Goal: Leave review/rating: Share an evaluation or opinion about a product, service, or content

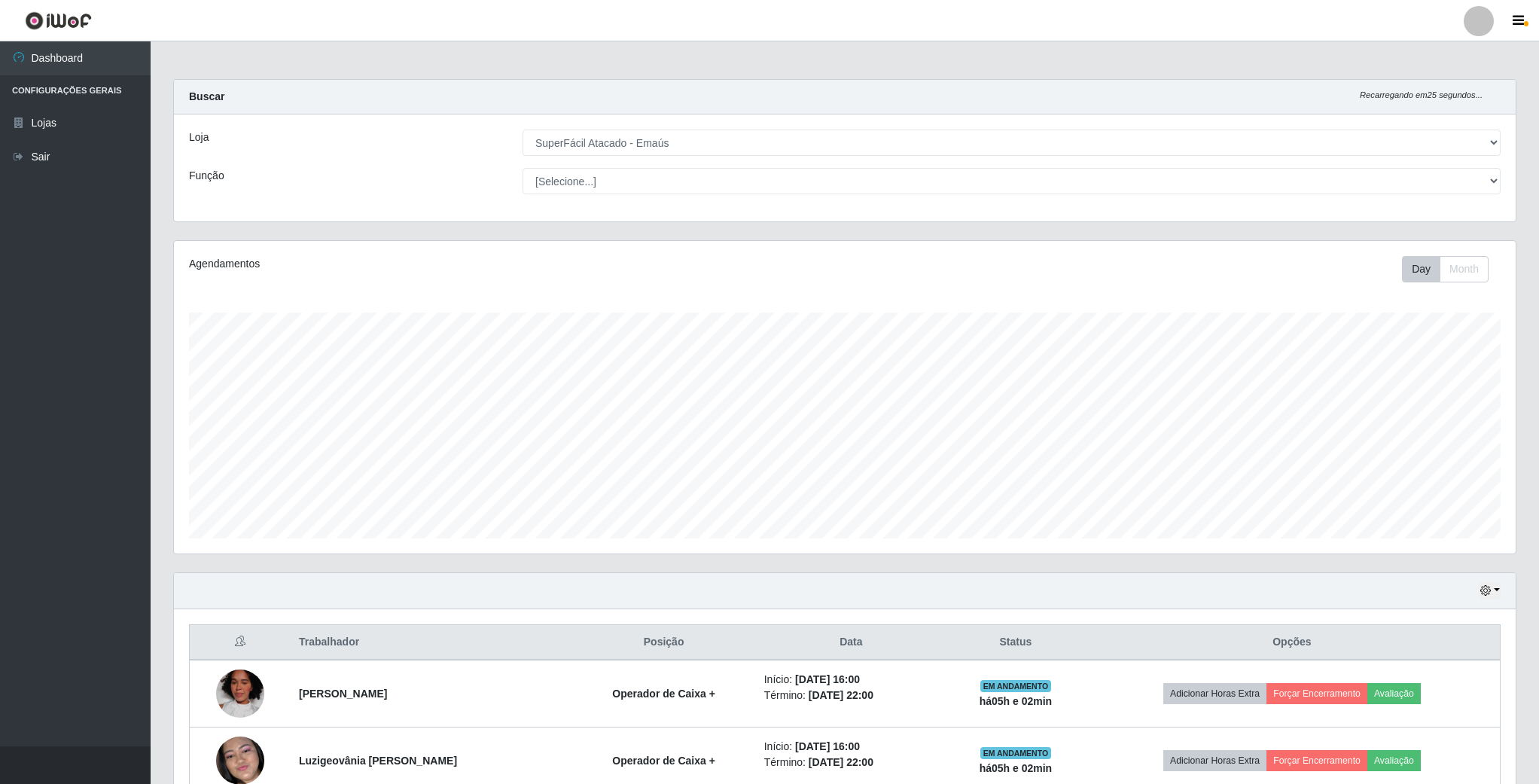
select select "407"
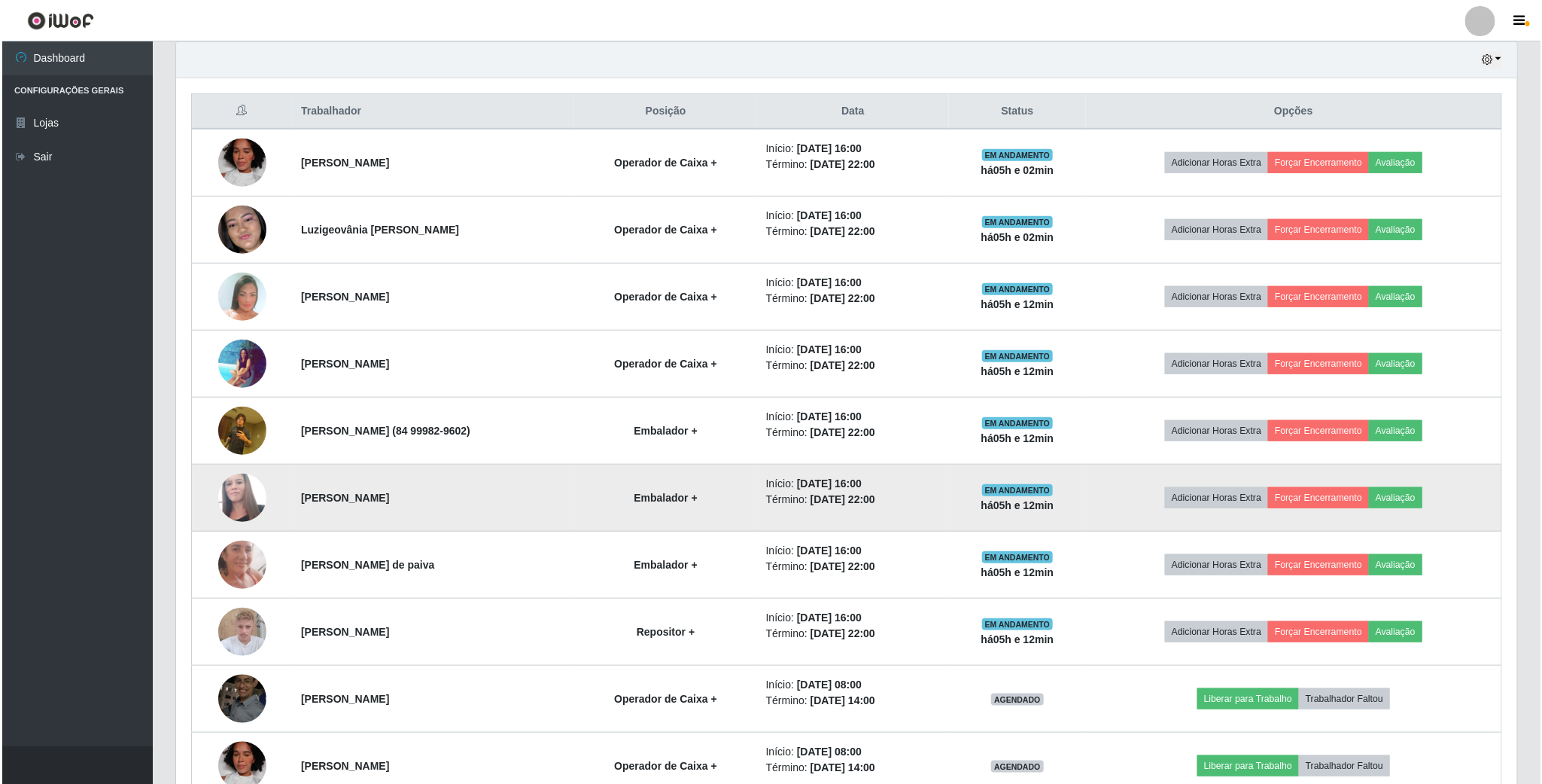
scroll to position [490, 0]
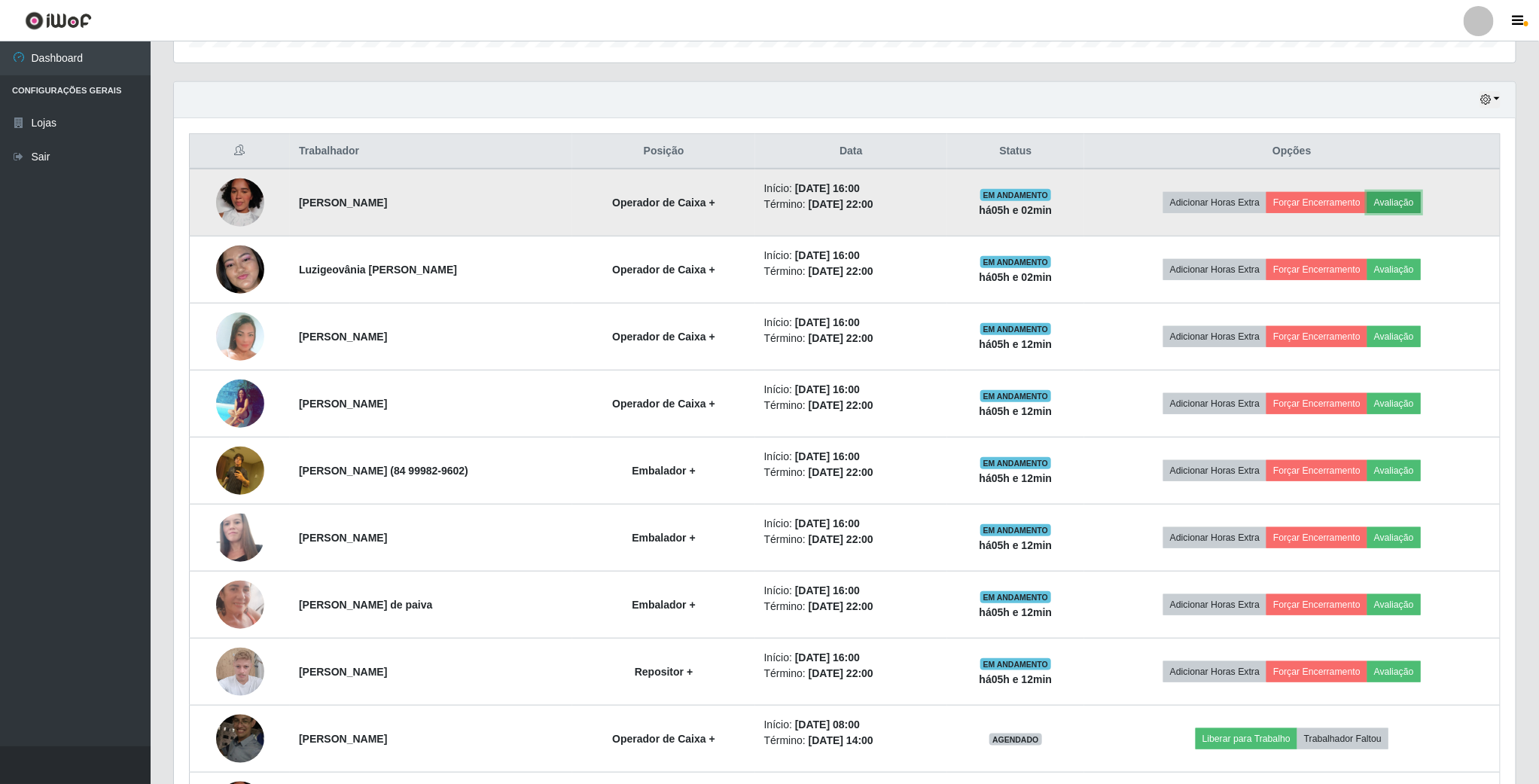
click at [1412, 197] on button "Avaliação" at bounding box center [1394, 202] width 54 height 21
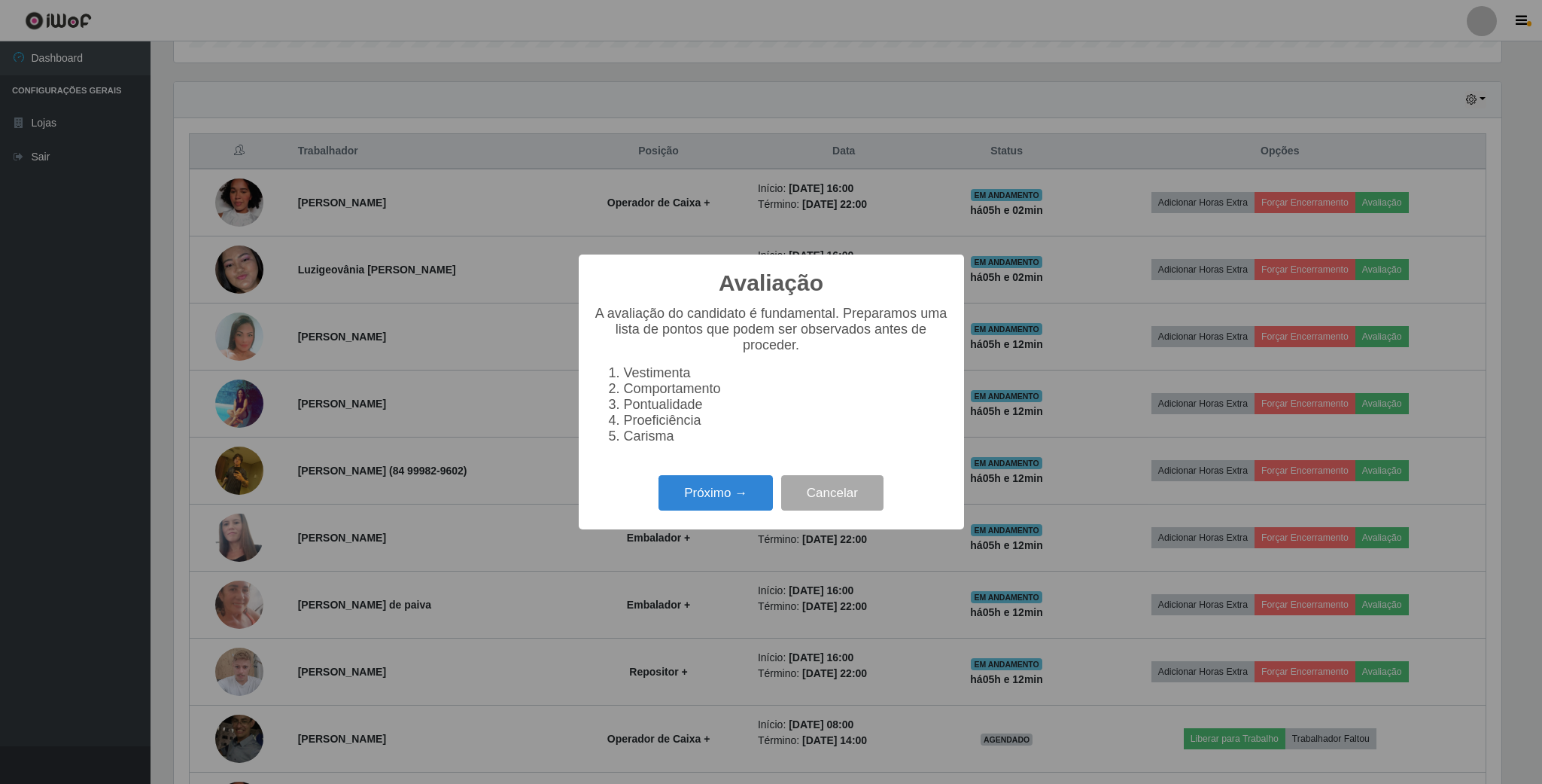
scroll to position [314, 1328]
click at [756, 496] on button "Próximo →" at bounding box center [715, 492] width 114 height 35
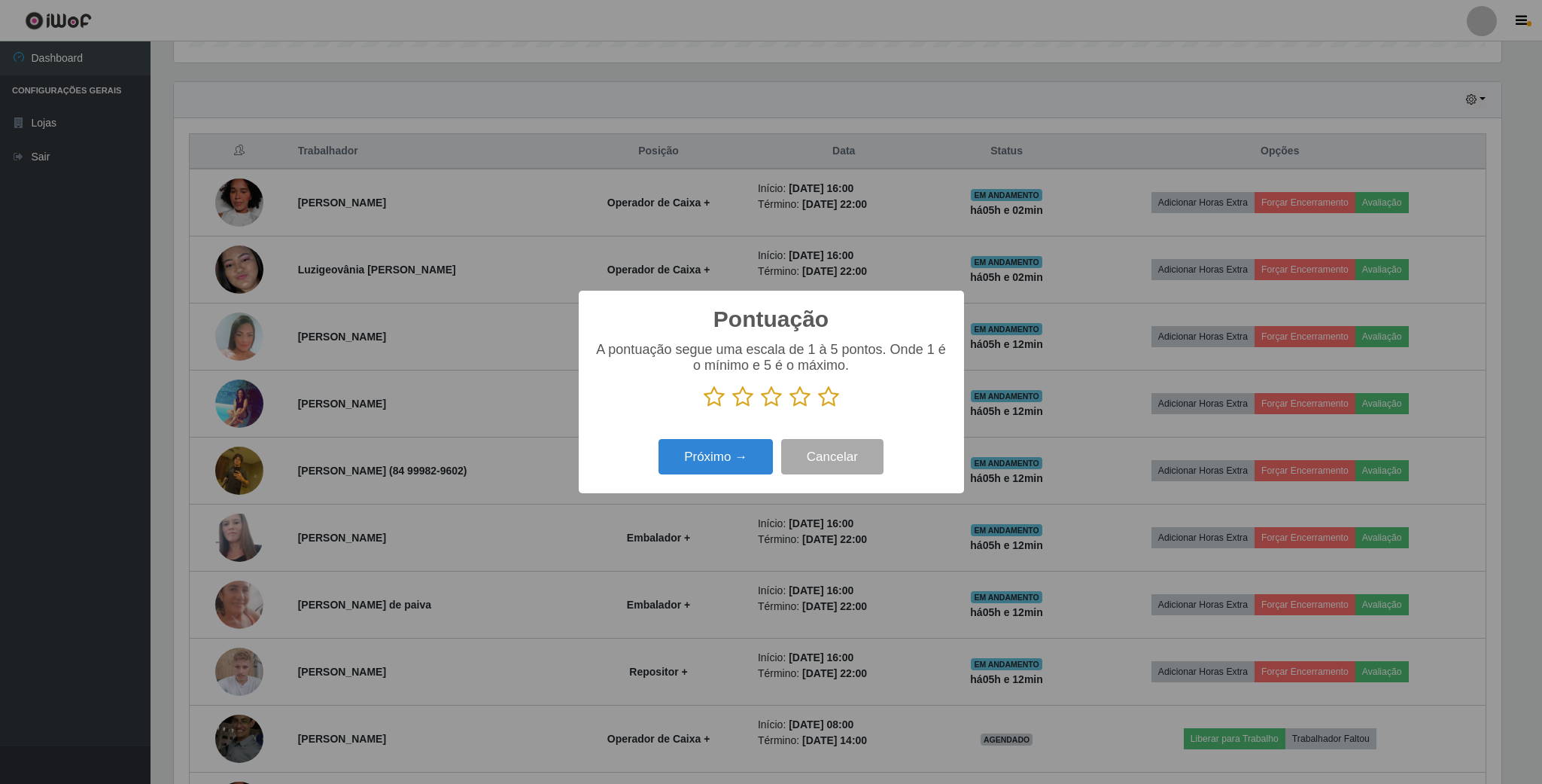
drag, startPoint x: 745, startPoint y: 398, endPoint x: 718, endPoint y: 411, distance: 30.0
click at [739, 398] on icon at bounding box center [743, 396] width 21 height 22
click at [733, 408] on input "radio" at bounding box center [733, 408] width 0 height 0
click at [727, 450] on button "Próximo →" at bounding box center [715, 456] width 114 height 35
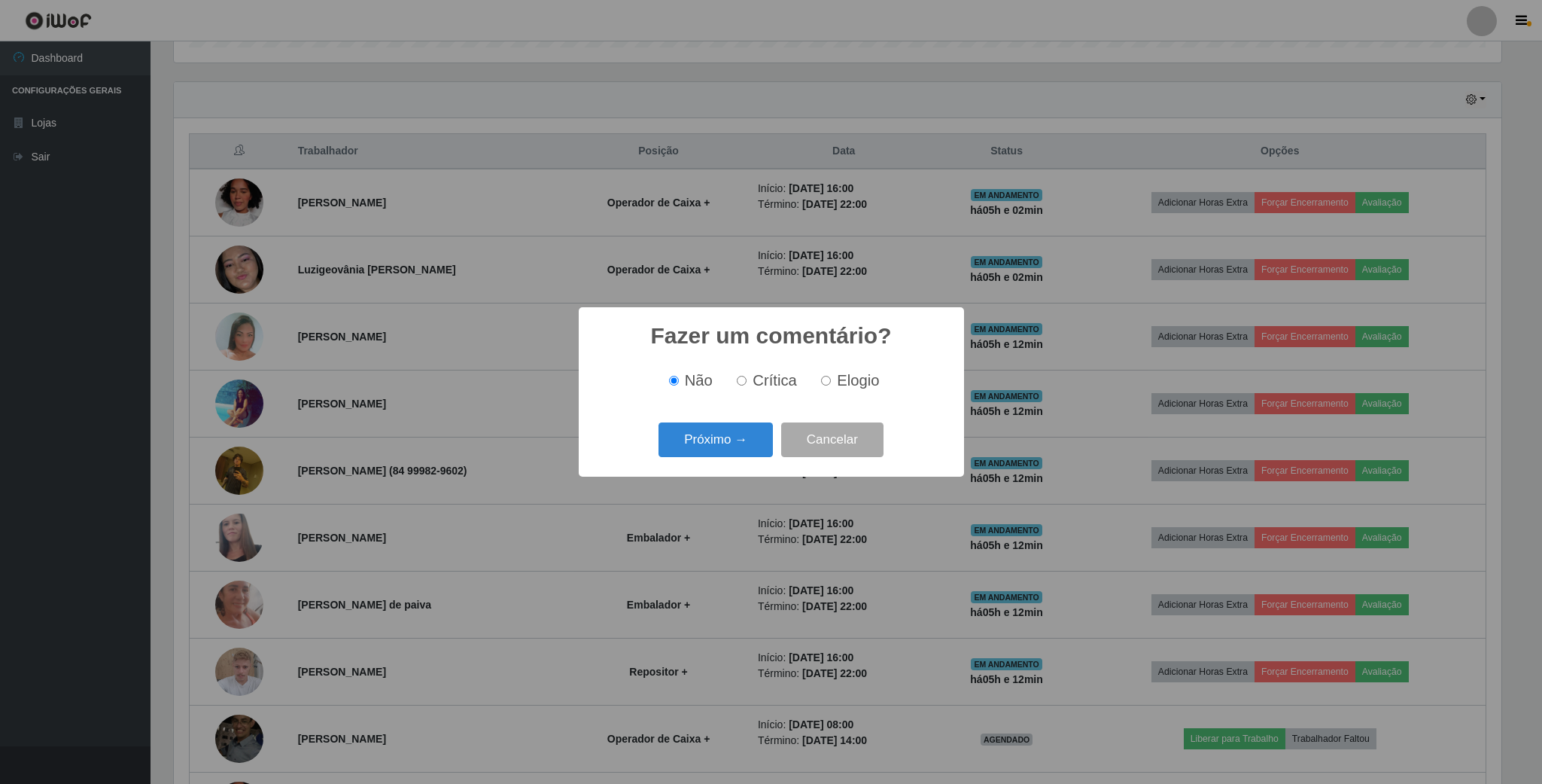
click at [830, 377] on label "Elogio" at bounding box center [847, 380] width 64 height 17
click at [830, 377] on input "Elogio" at bounding box center [825, 380] width 10 height 10
radio input "true"
click at [733, 434] on button "Próximo →" at bounding box center [715, 439] width 114 height 35
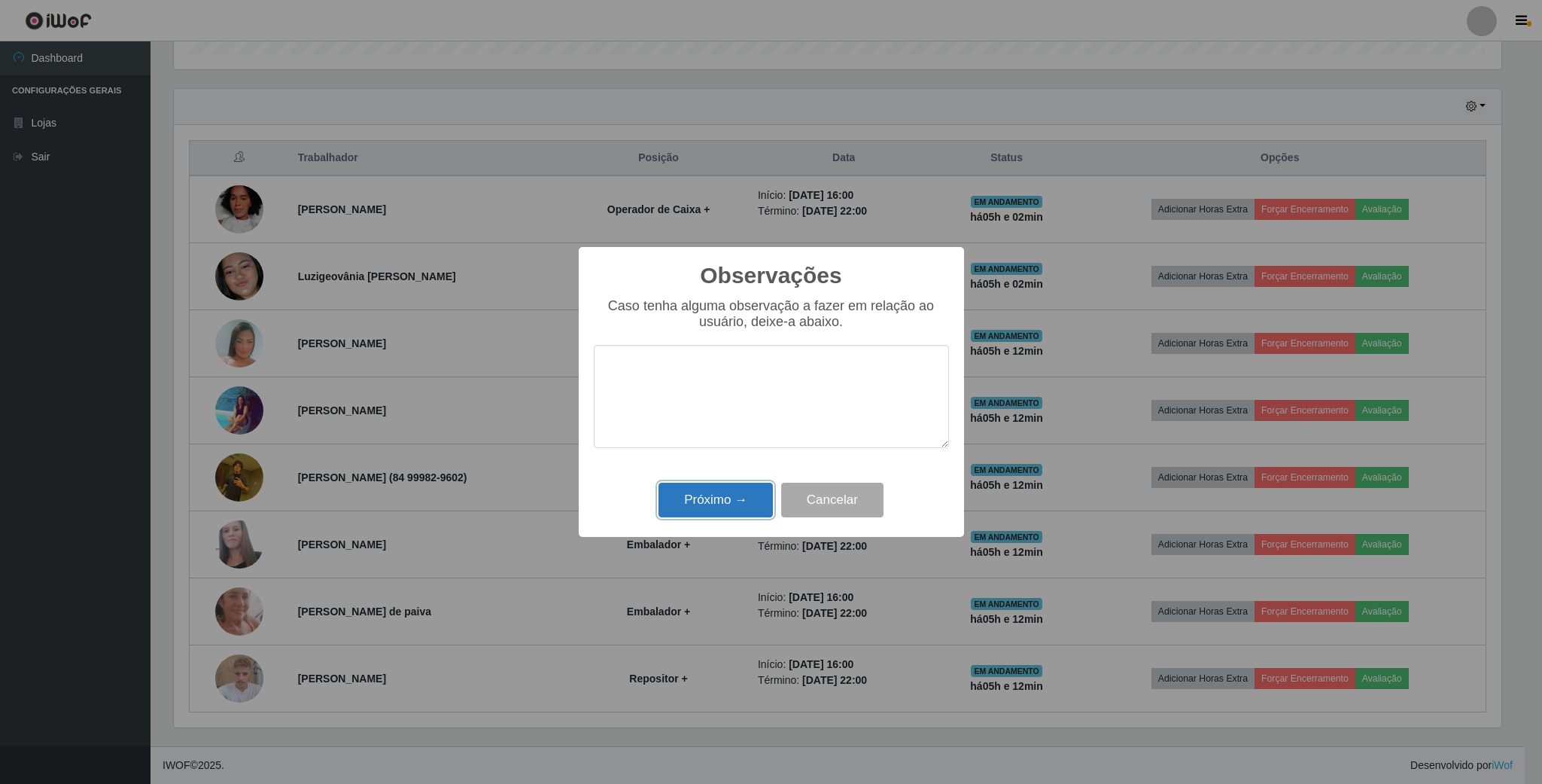
click at [712, 493] on button "Próximo →" at bounding box center [715, 499] width 114 height 35
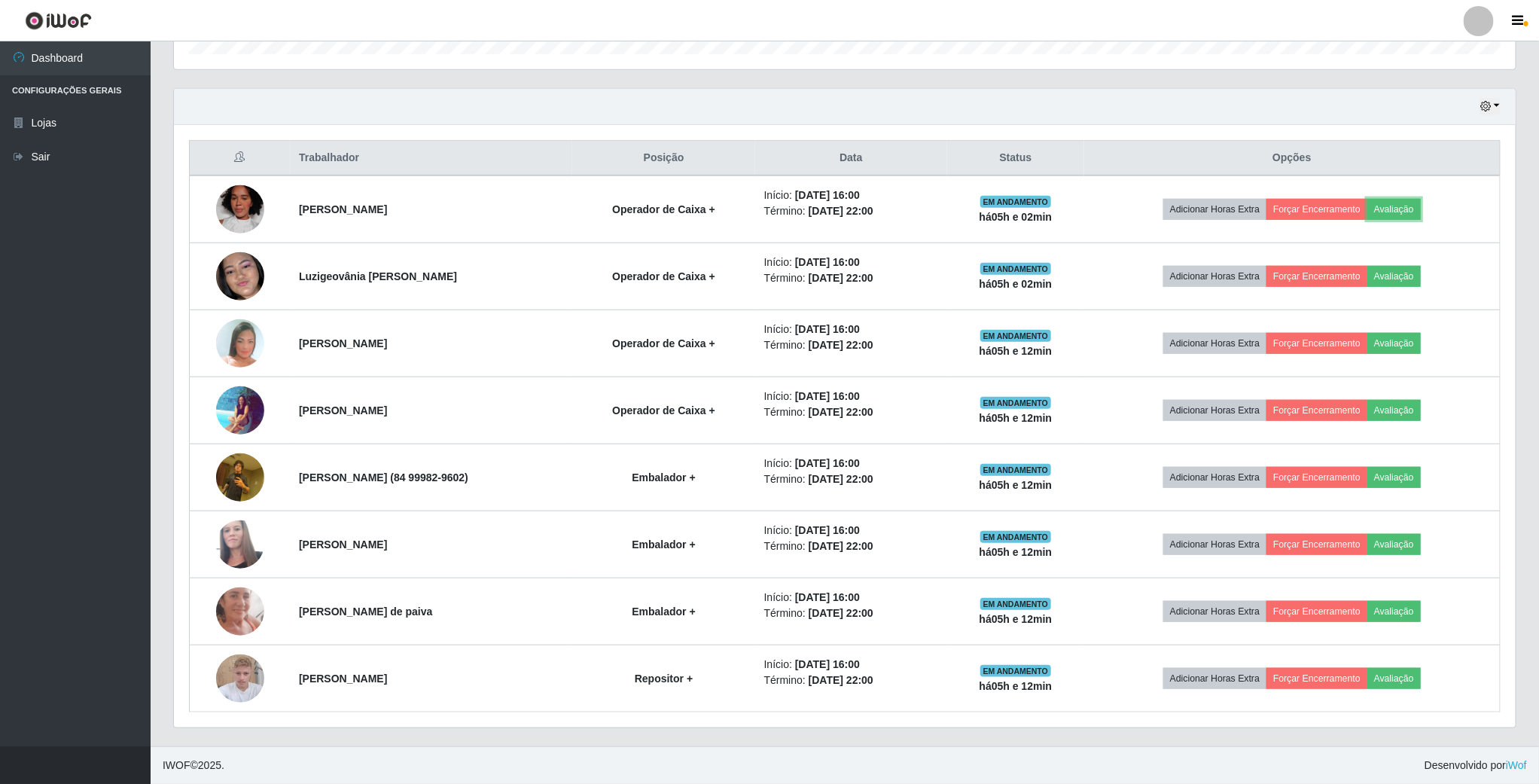
scroll to position [314, 1340]
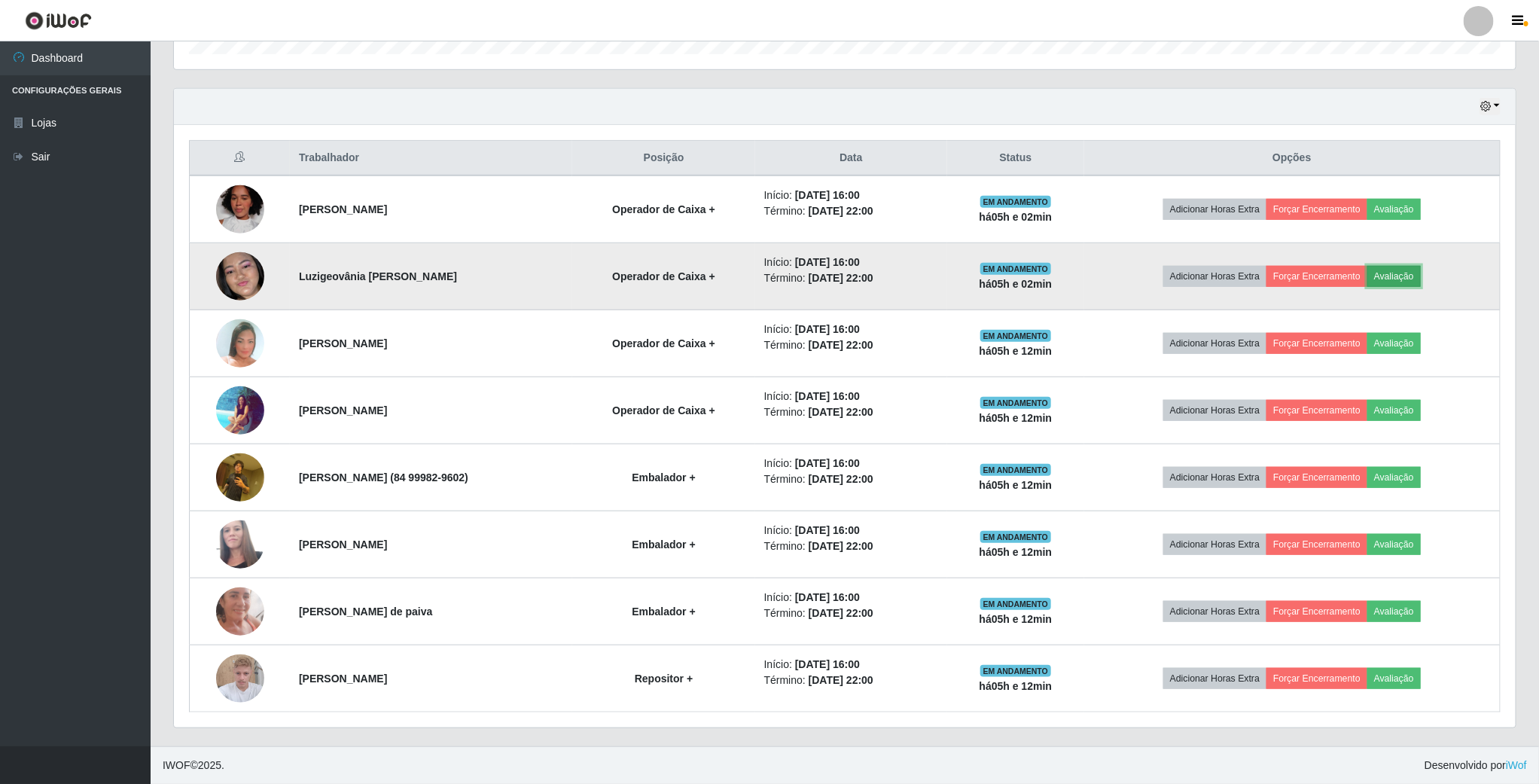
click at [1402, 281] on button "Avaliação" at bounding box center [1394, 276] width 54 height 21
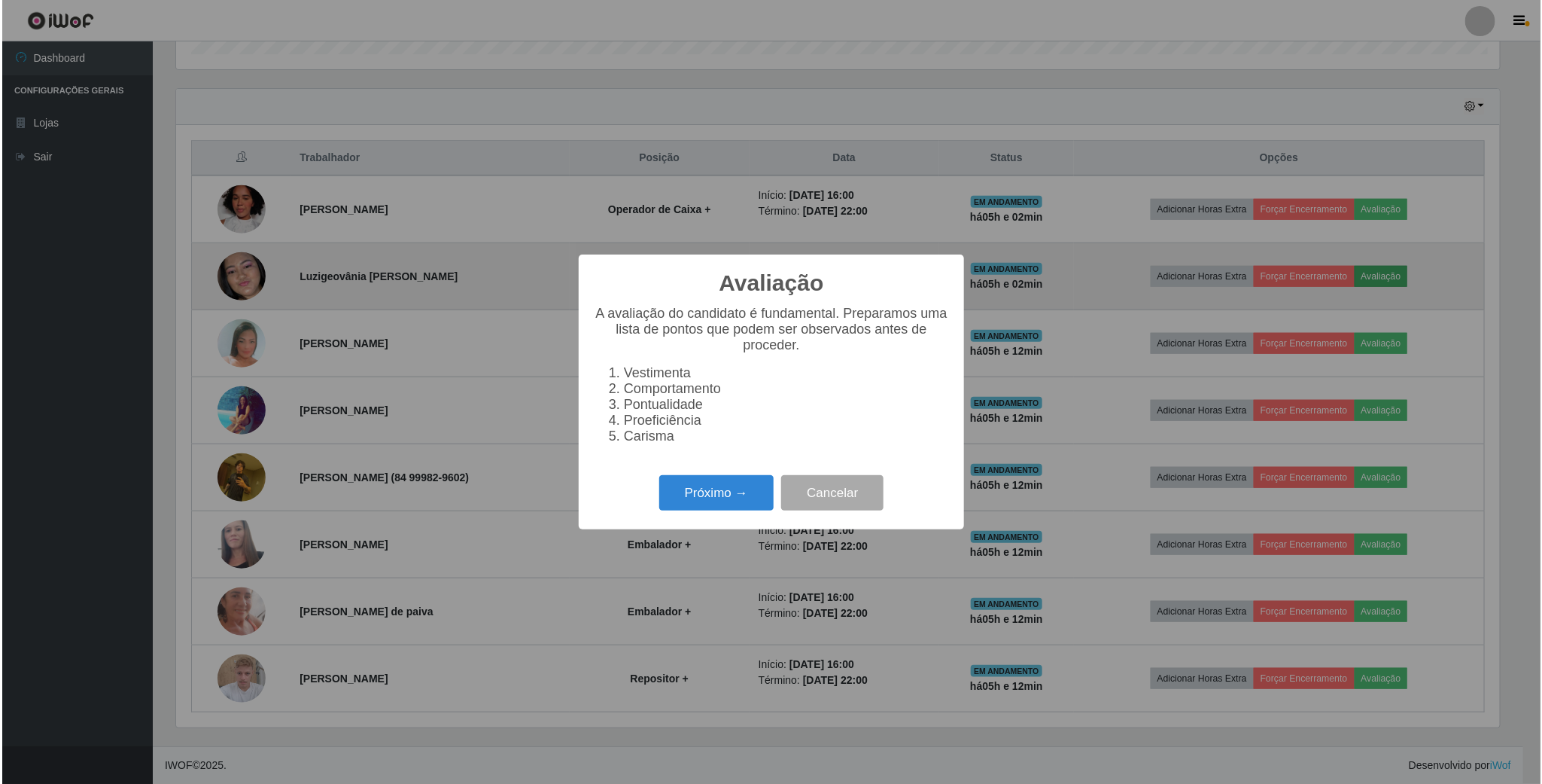
scroll to position [314, 1328]
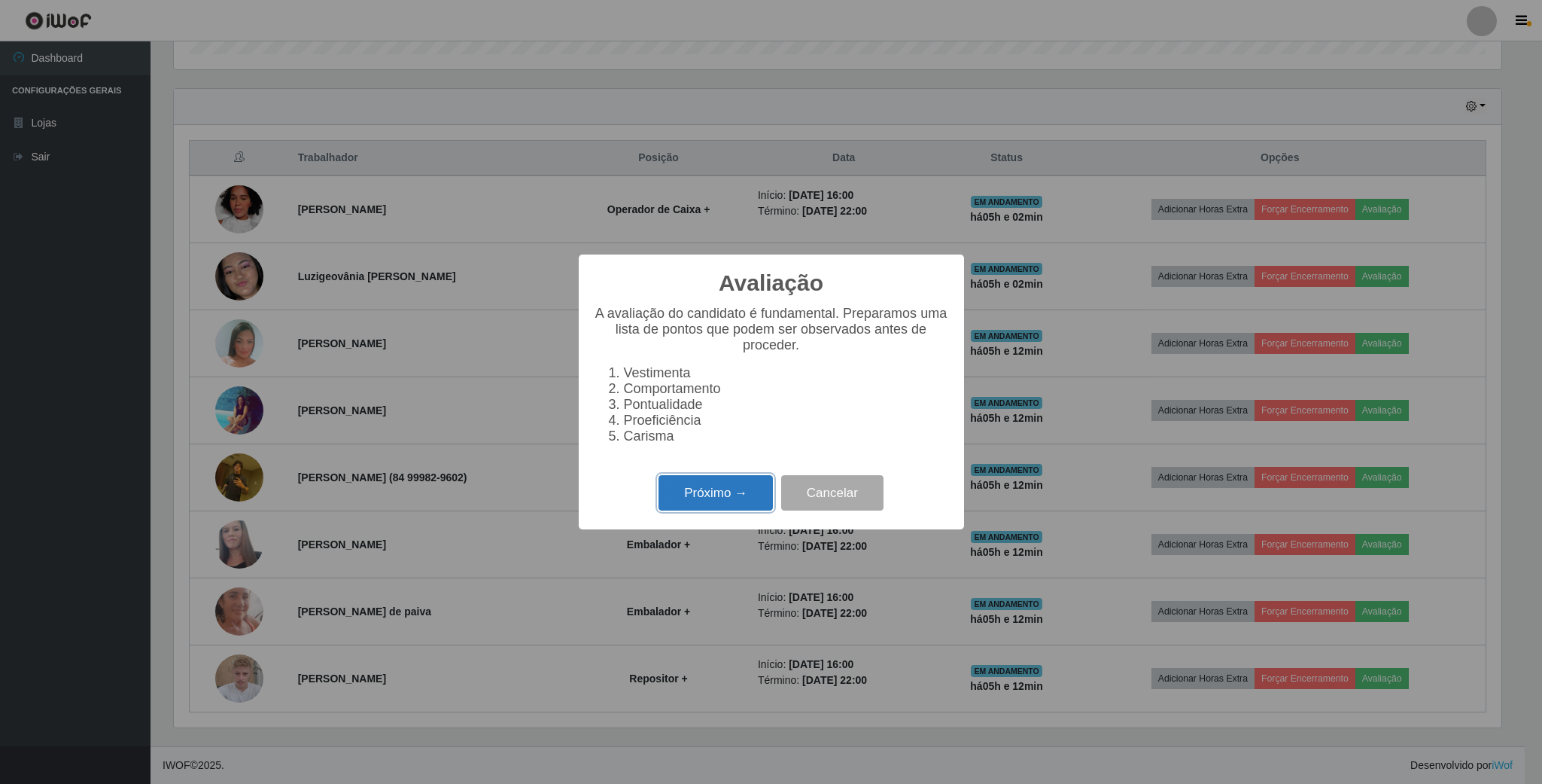
click at [727, 505] on button "Próximo →" at bounding box center [715, 492] width 114 height 35
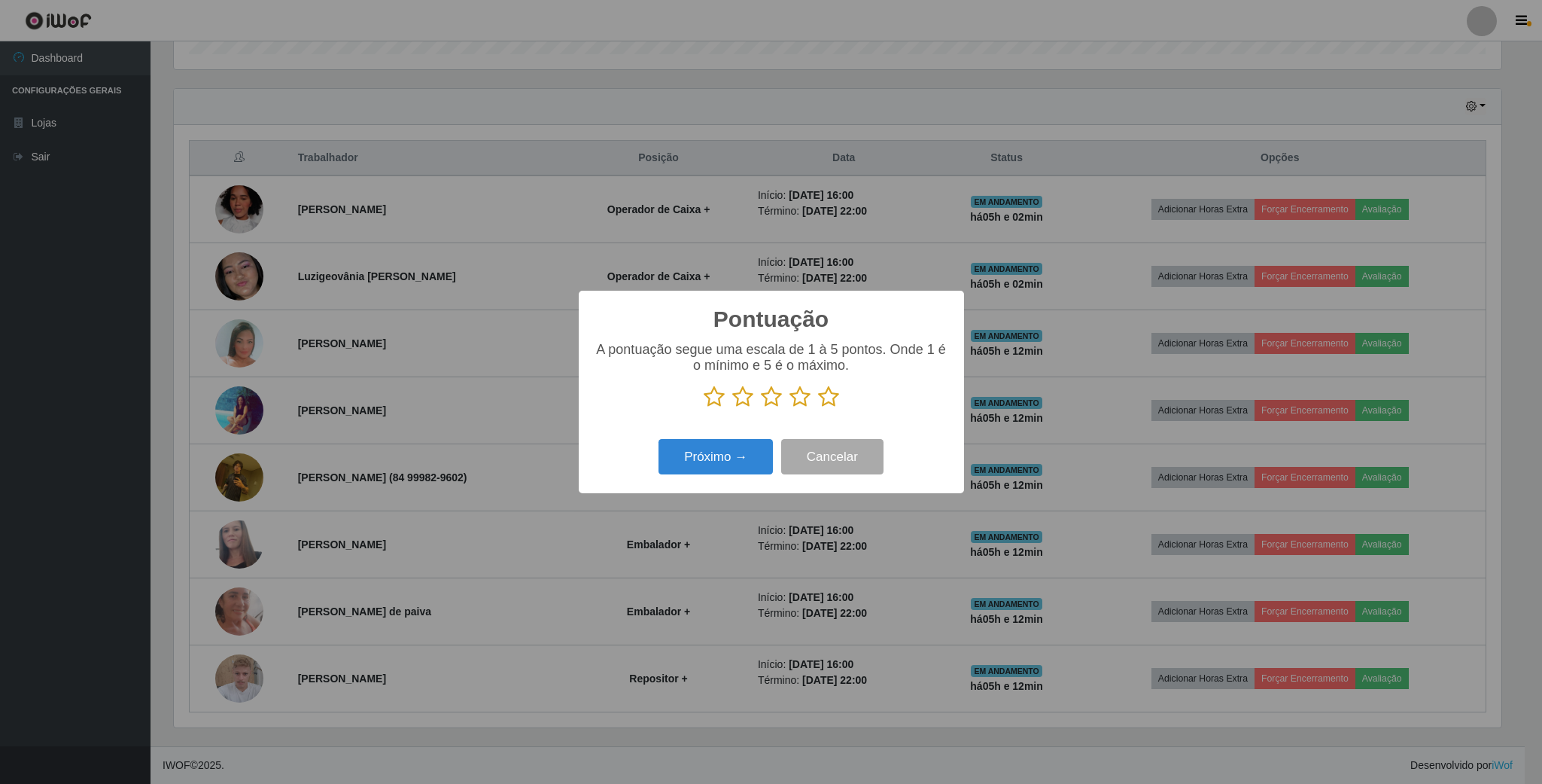
scroll to position [752393, 751400]
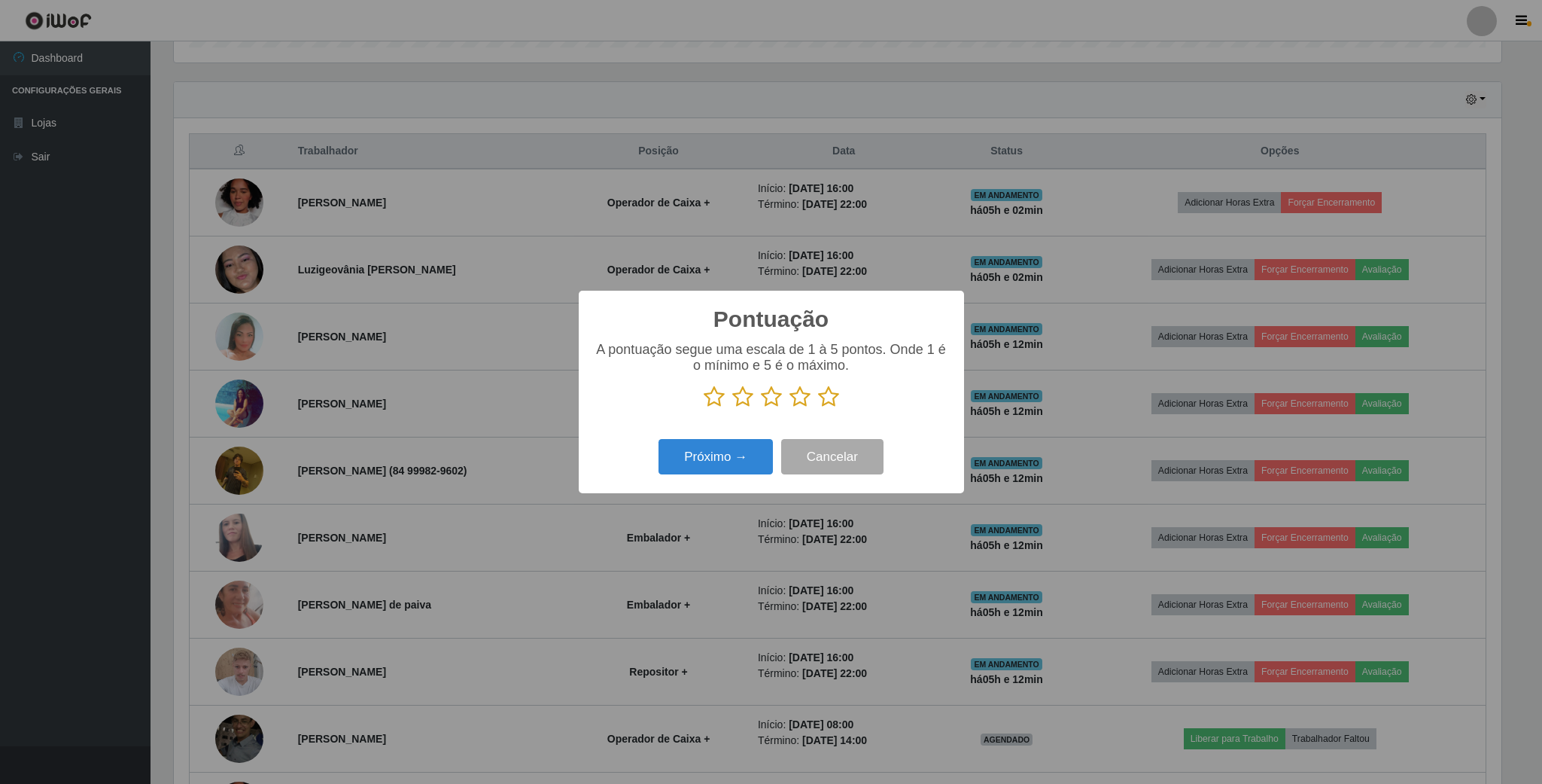
click at [797, 402] on icon at bounding box center [799, 396] width 21 height 22
click at [789, 408] on input "radio" at bounding box center [789, 408] width 0 height 0
click at [747, 472] on button "Próximo →" at bounding box center [715, 456] width 114 height 35
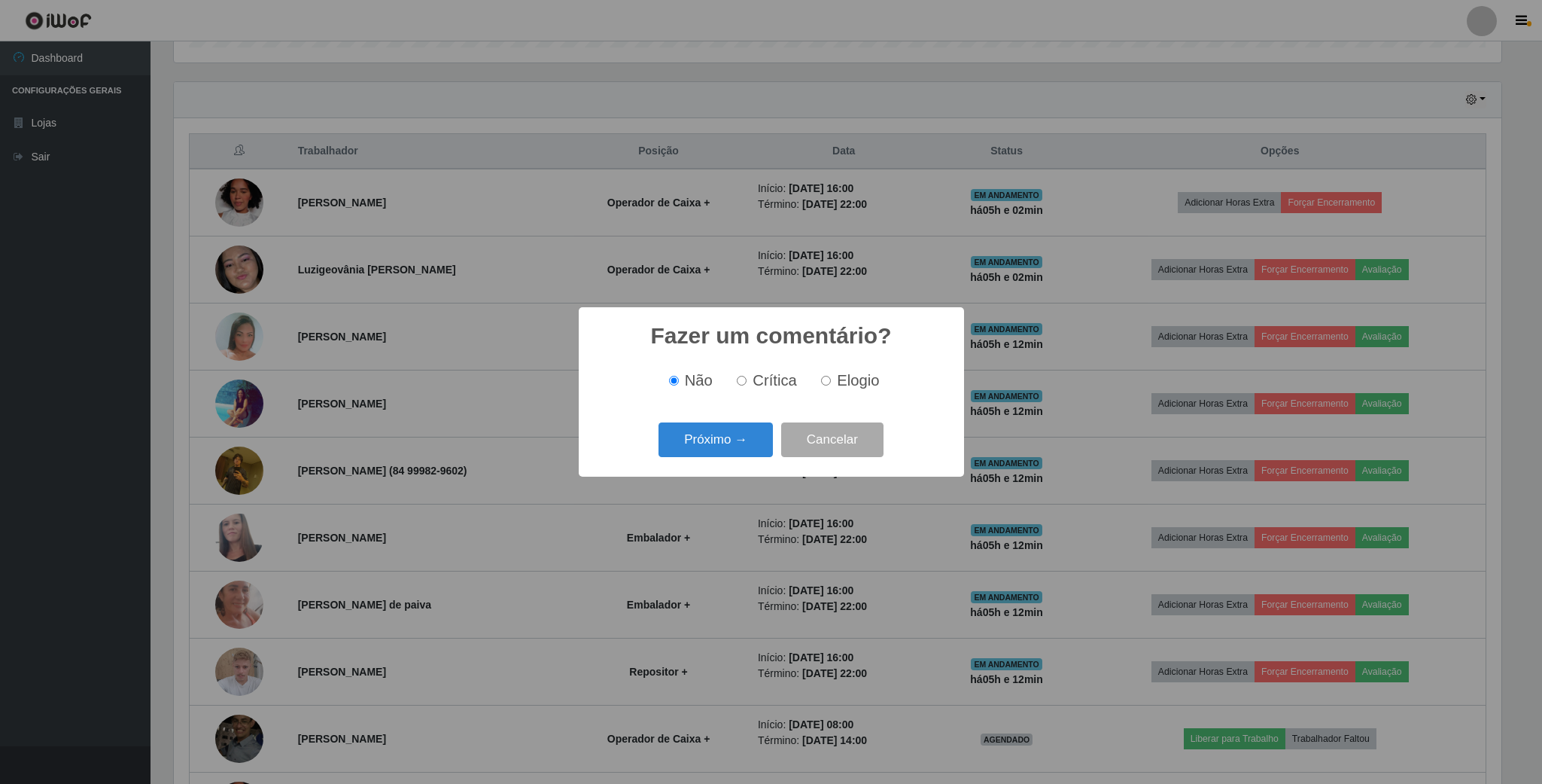
click at [823, 383] on input "Elogio" at bounding box center [825, 380] width 10 height 10
radio input "true"
click at [727, 440] on button "Próximo →" at bounding box center [715, 439] width 114 height 35
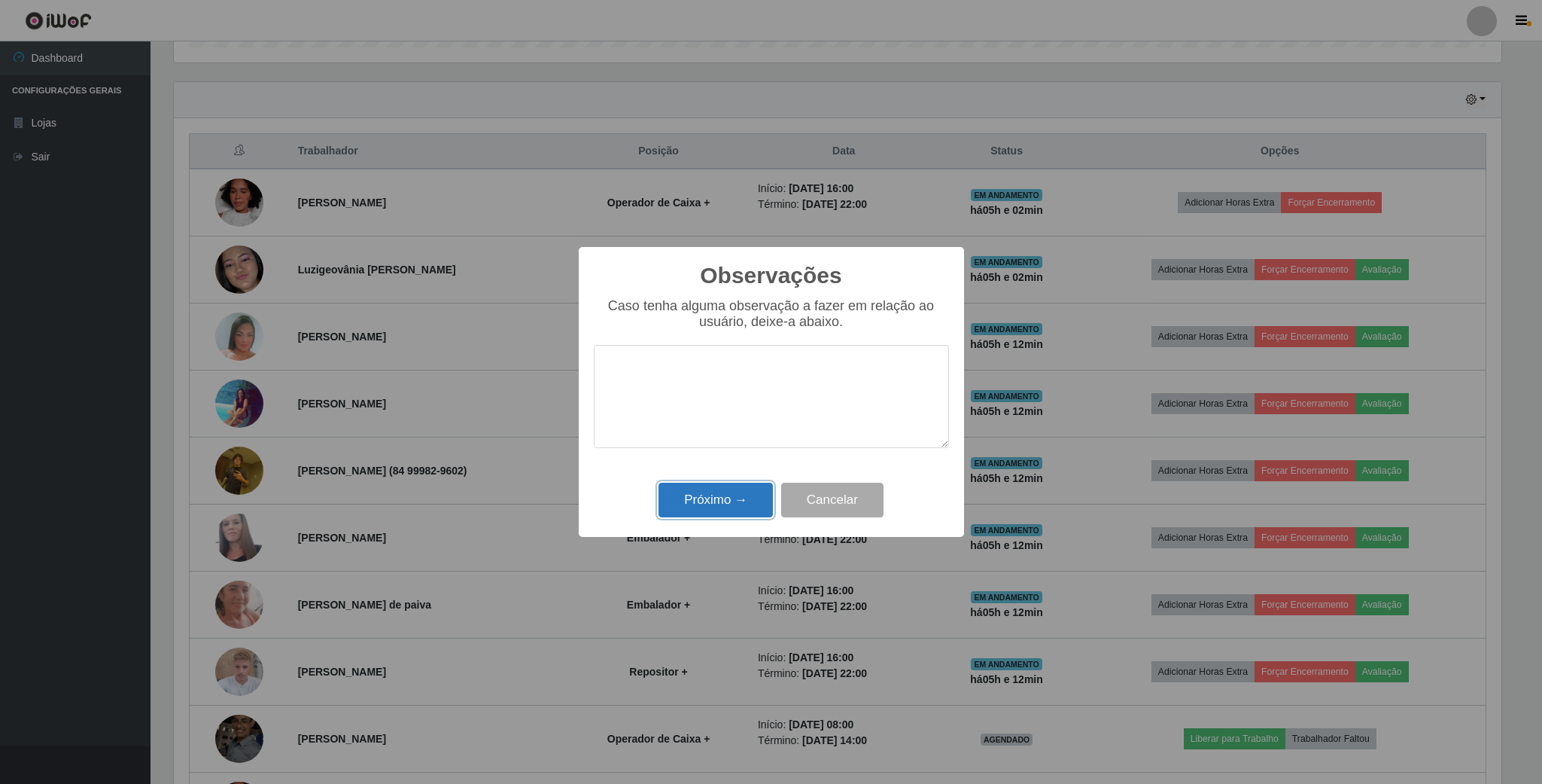
click at [718, 504] on button "Próximo →" at bounding box center [715, 499] width 114 height 35
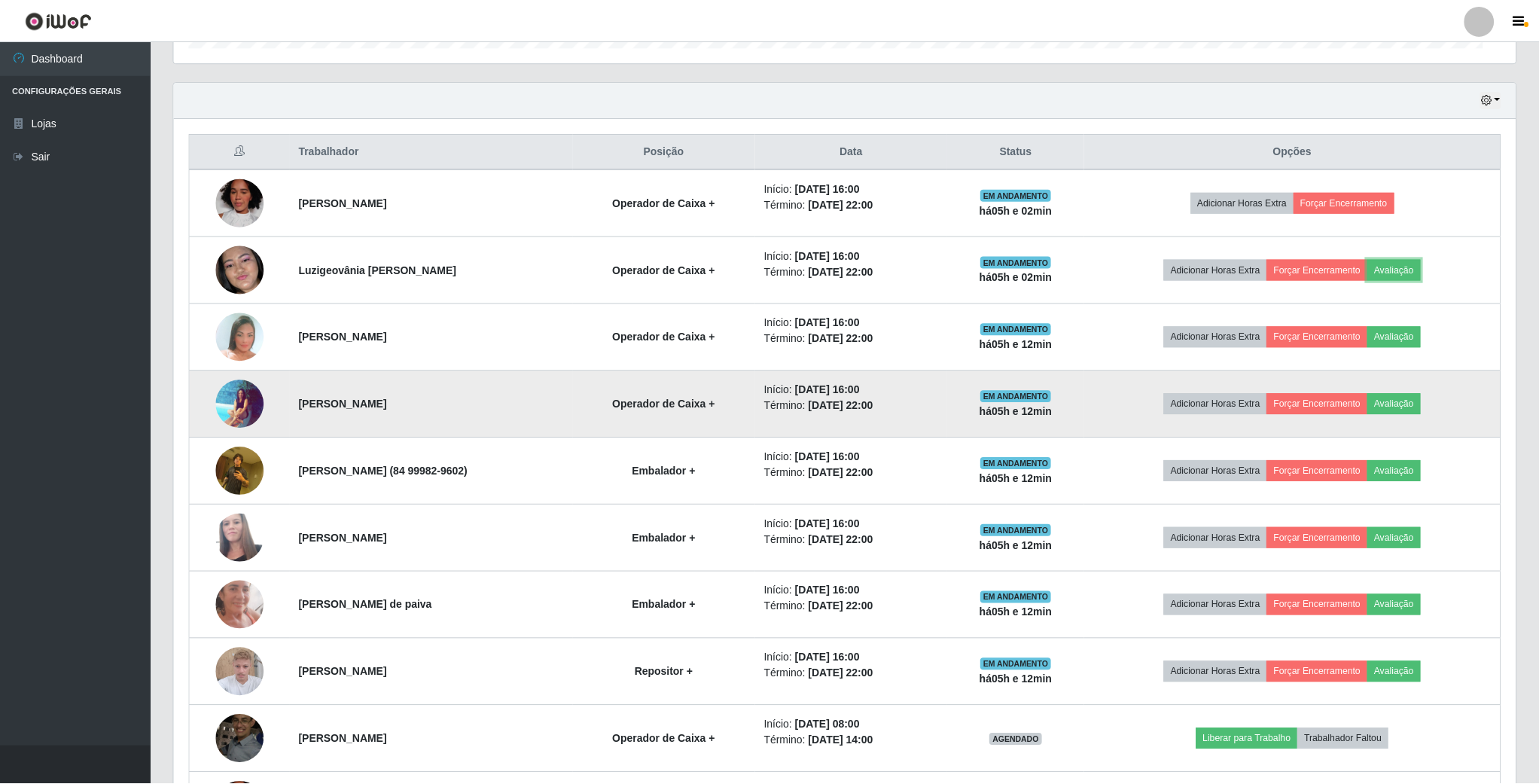
scroll to position [314, 1340]
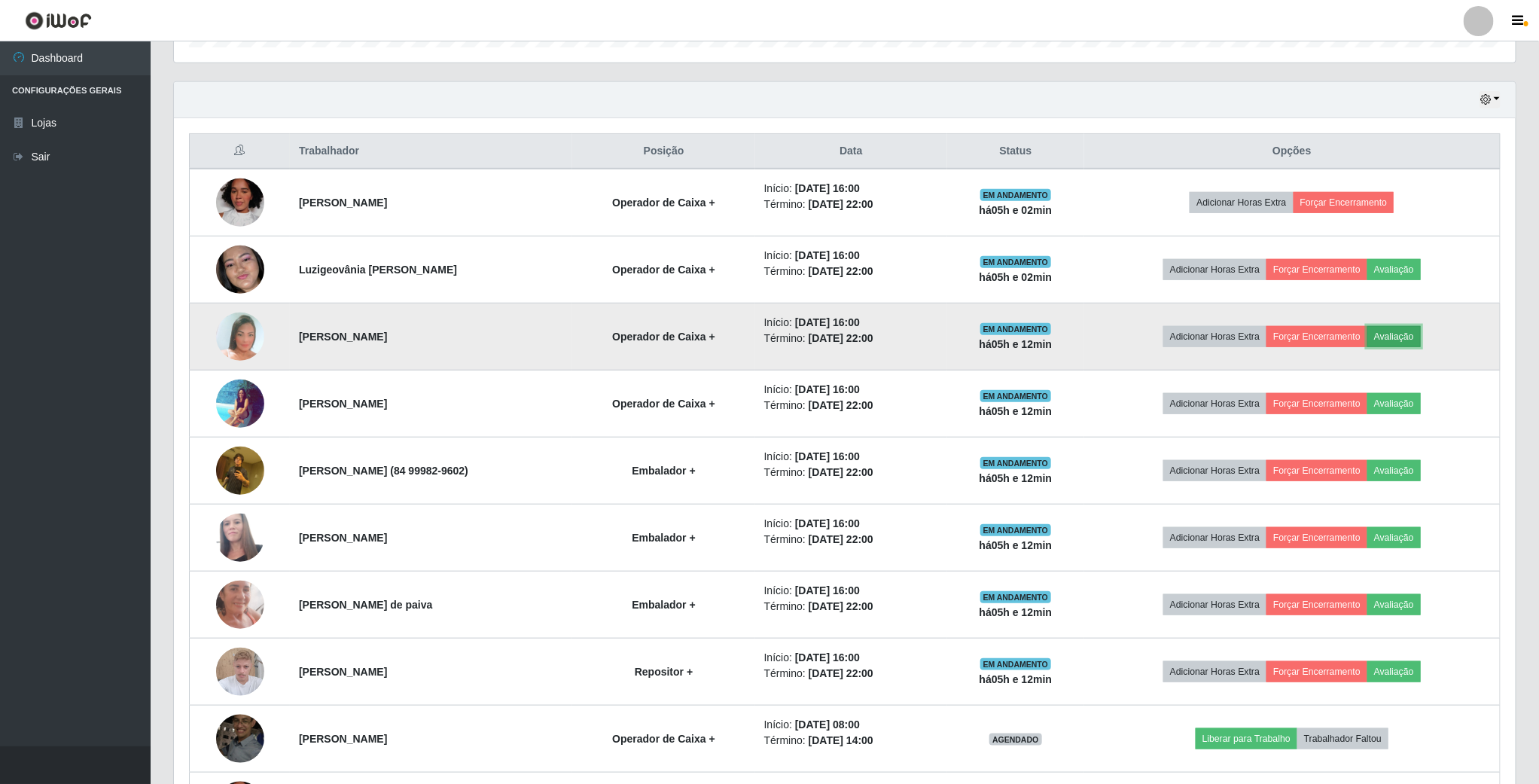
click at [1401, 339] on button "Avaliação" at bounding box center [1394, 336] width 54 height 21
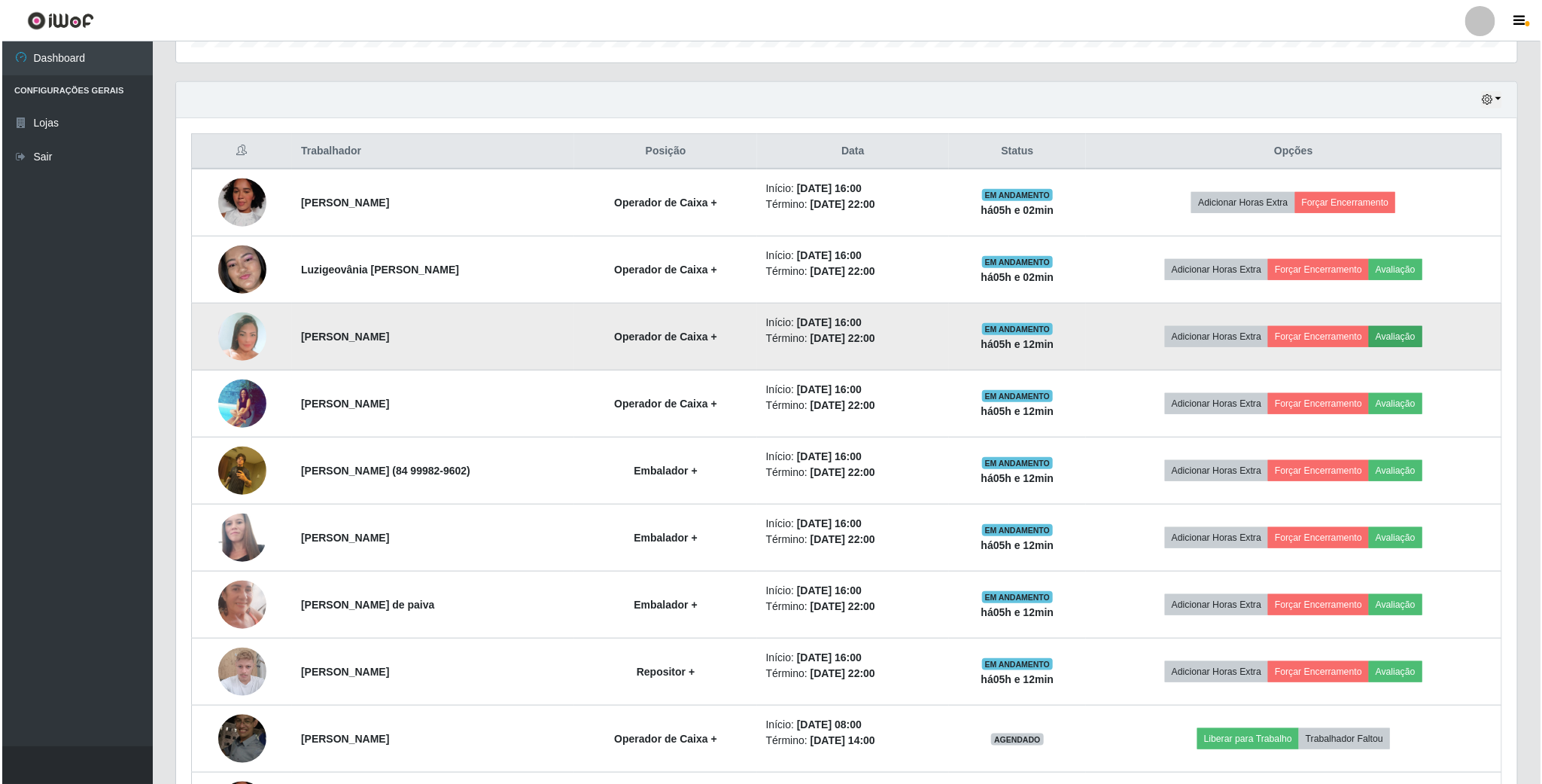
scroll to position [314, 1328]
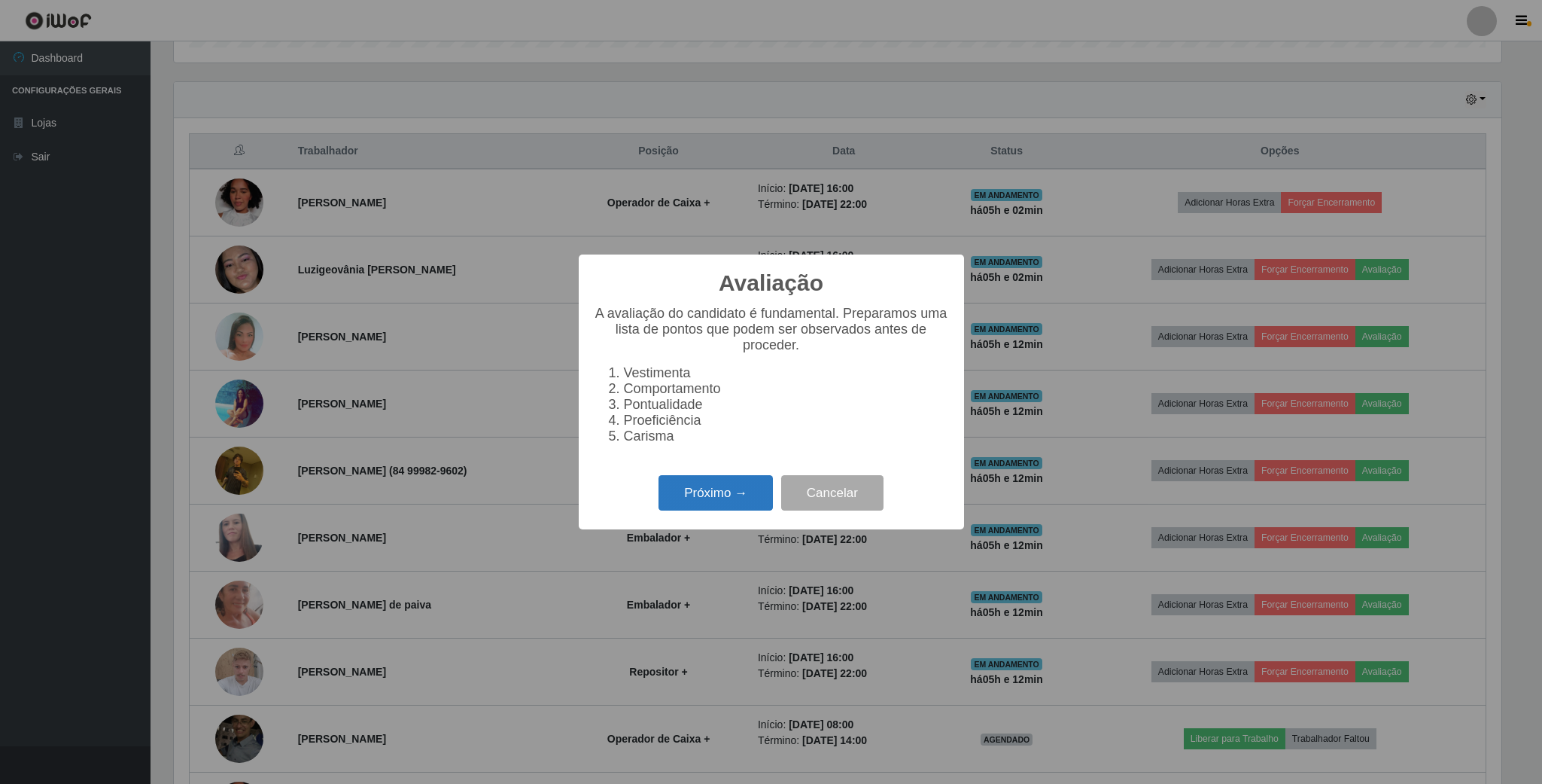
click at [748, 502] on button "Próximo →" at bounding box center [715, 492] width 114 height 35
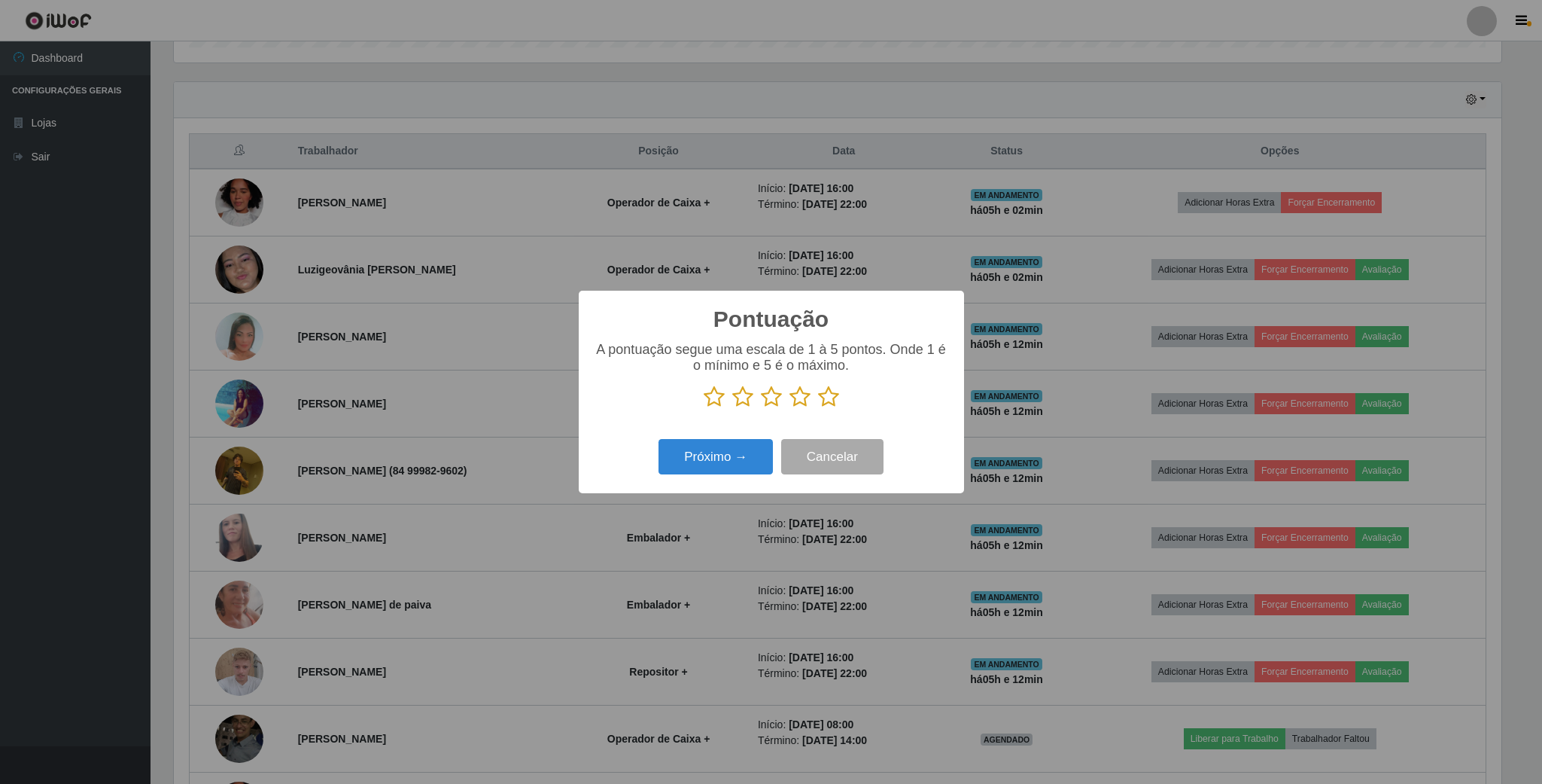
scroll to position [752393, 751400]
click at [766, 402] on icon at bounding box center [771, 396] width 21 height 22
click at [761, 408] on input "radio" at bounding box center [761, 408] width 0 height 0
click at [766, 402] on icon at bounding box center [771, 396] width 21 height 22
click at [761, 408] on input "radio" at bounding box center [761, 408] width 0 height 0
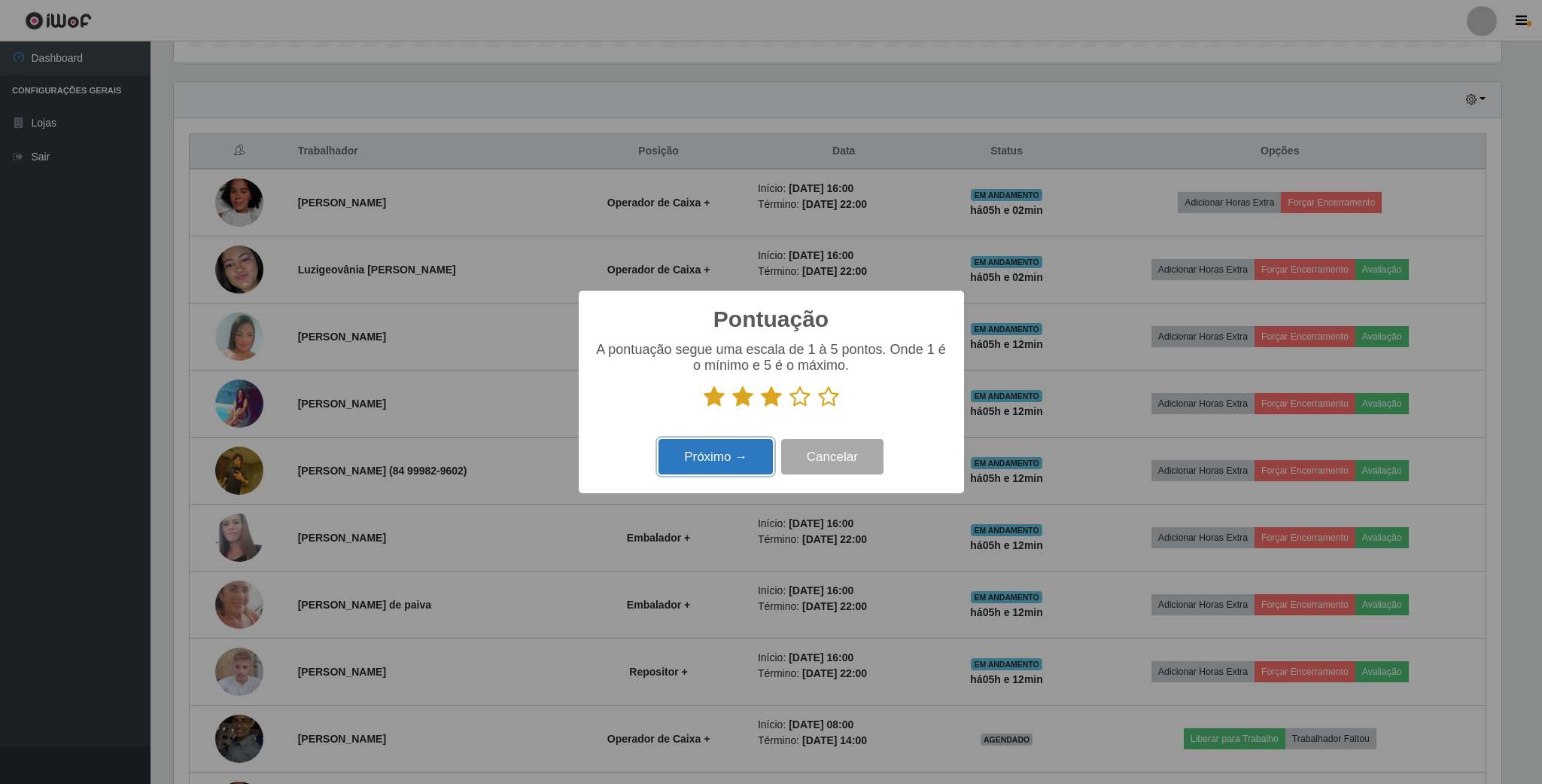
click at [754, 449] on button "Próximo →" at bounding box center [715, 456] width 114 height 35
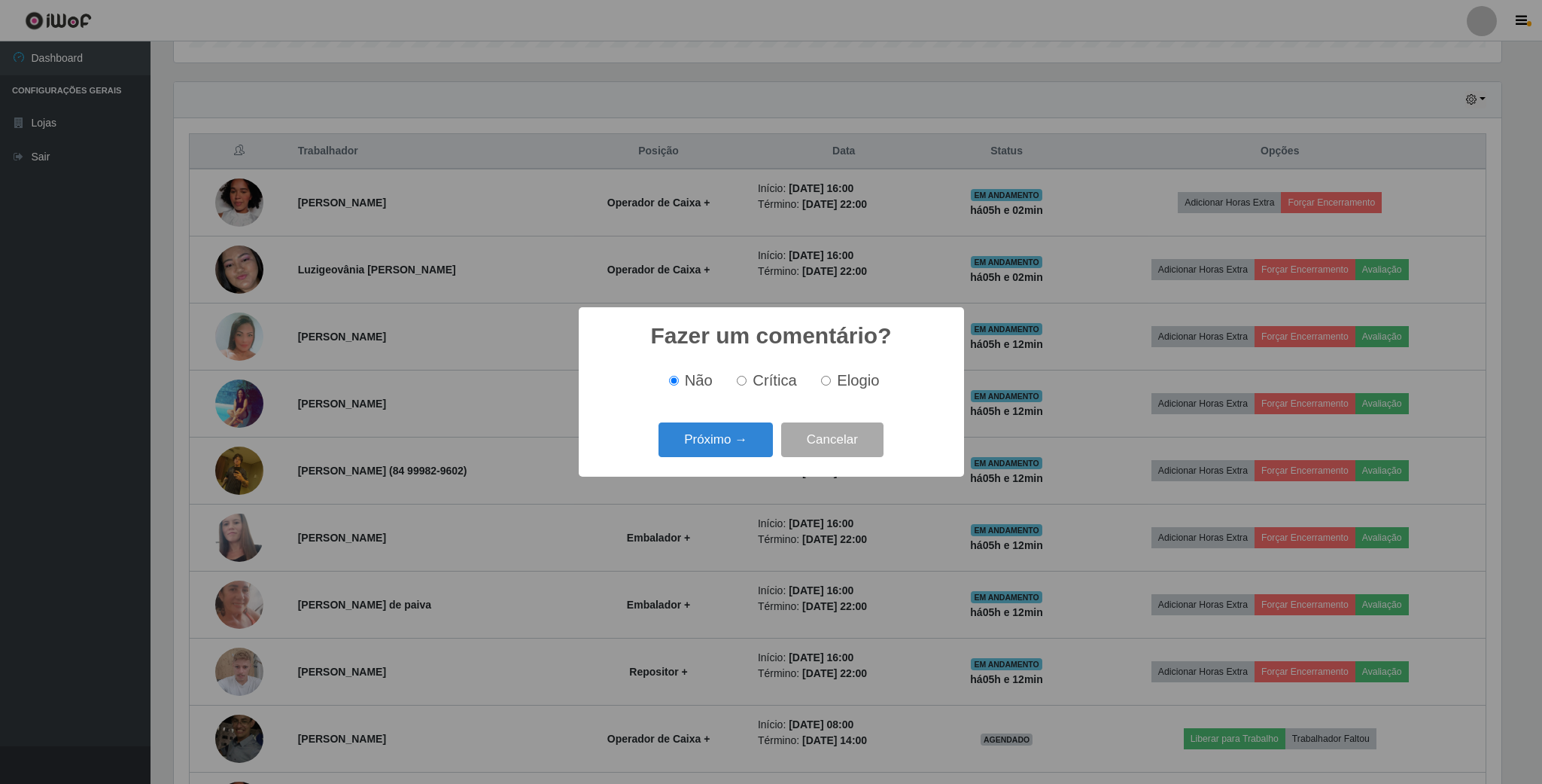
click at [831, 383] on label "Elogio" at bounding box center [847, 380] width 64 height 17
click at [831, 383] on input "Elogio" at bounding box center [825, 380] width 10 height 10
radio input "true"
click at [738, 432] on button "Próximo →" at bounding box center [715, 439] width 114 height 35
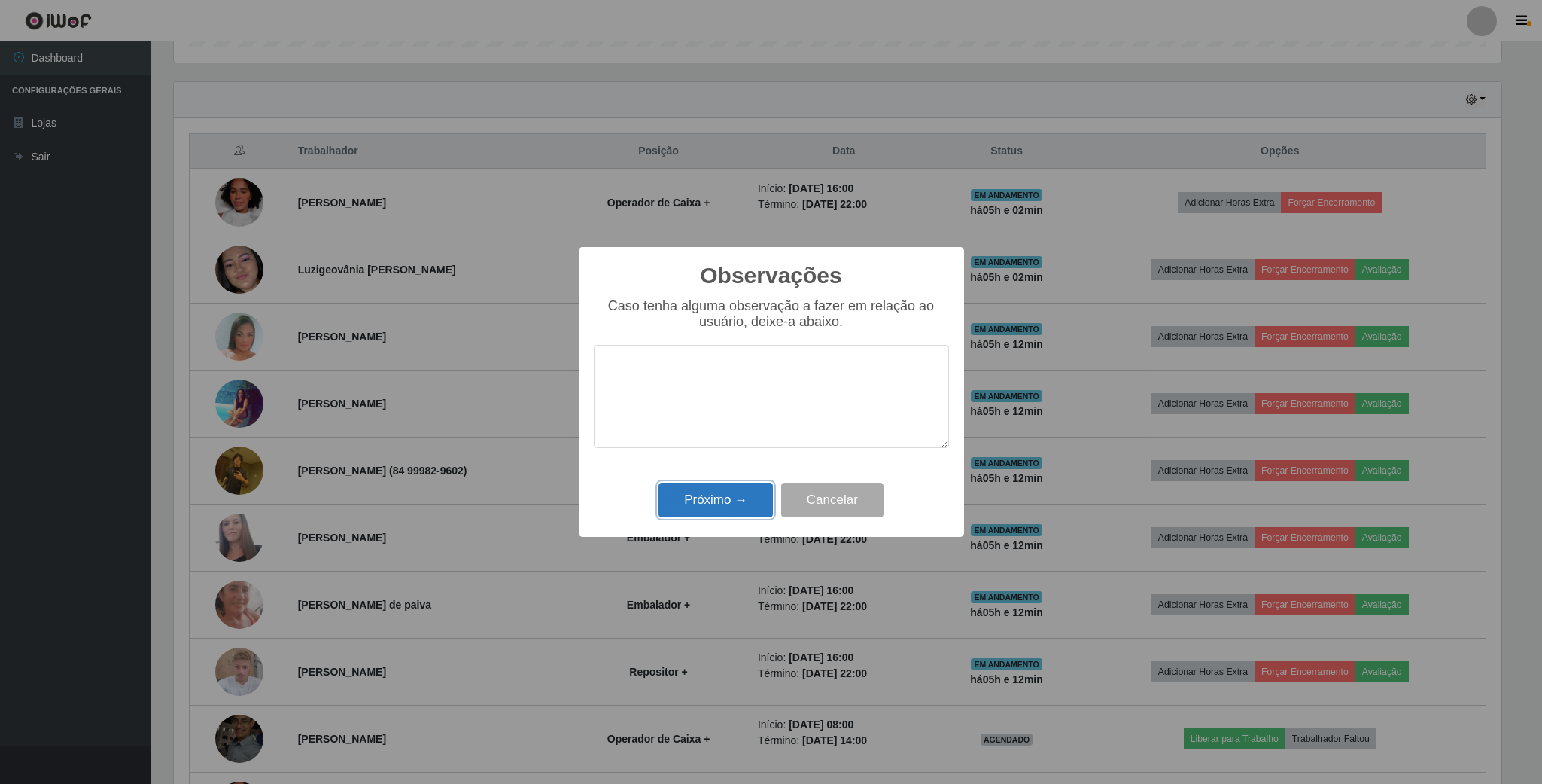
click at [738, 507] on button "Próximo →" at bounding box center [715, 499] width 114 height 35
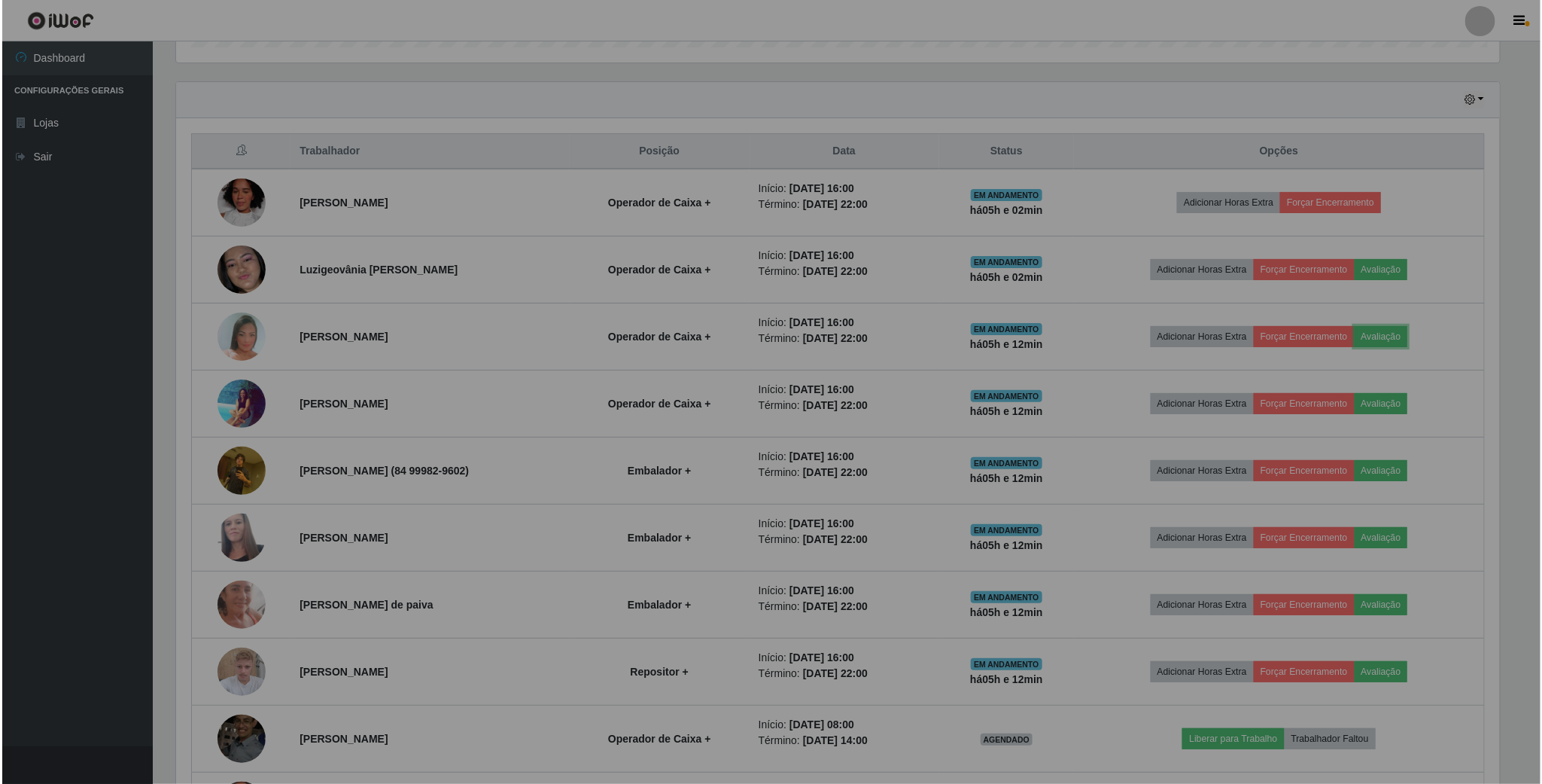
scroll to position [314, 1340]
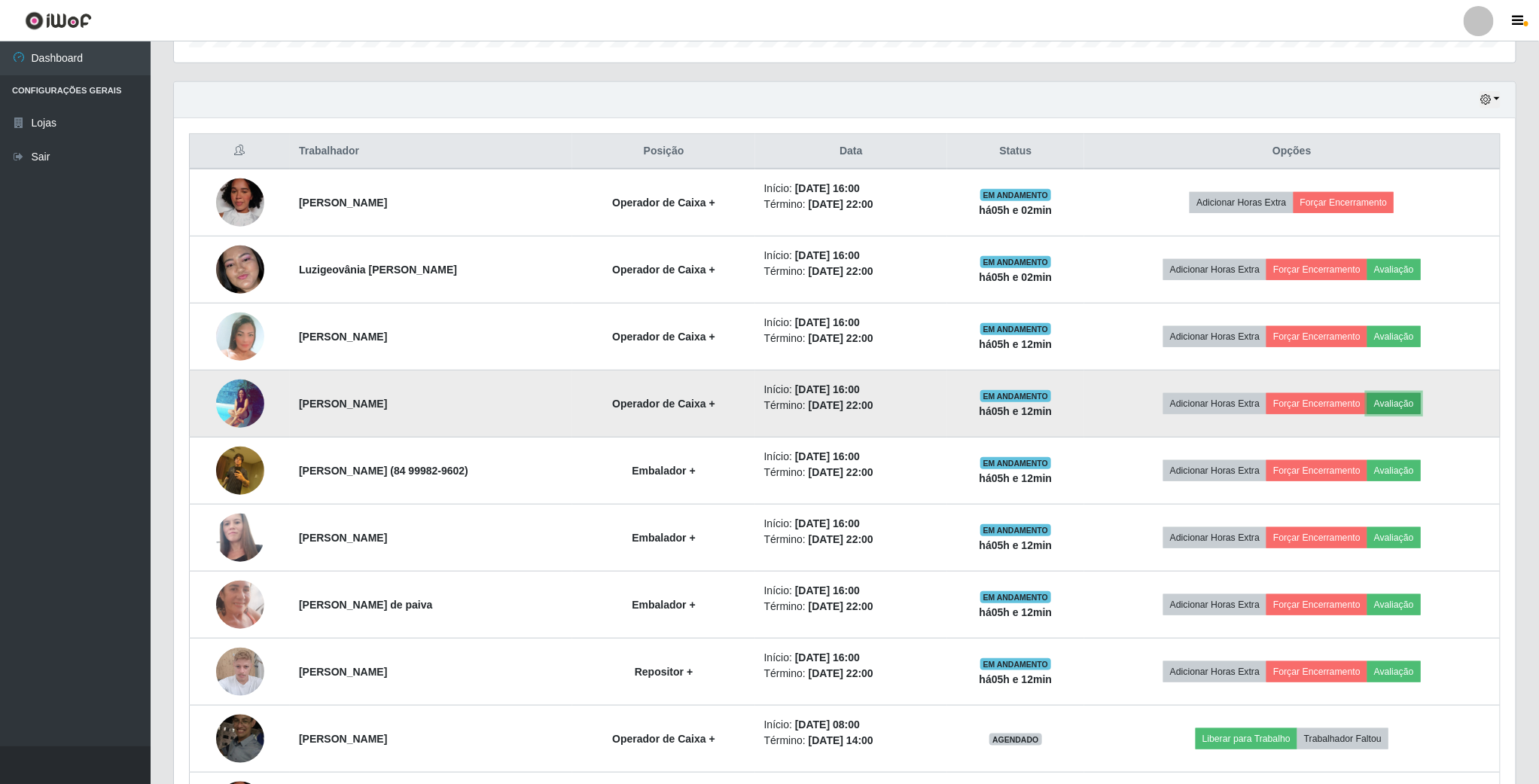
click at [1403, 401] on button "Avaliação" at bounding box center [1394, 403] width 54 height 21
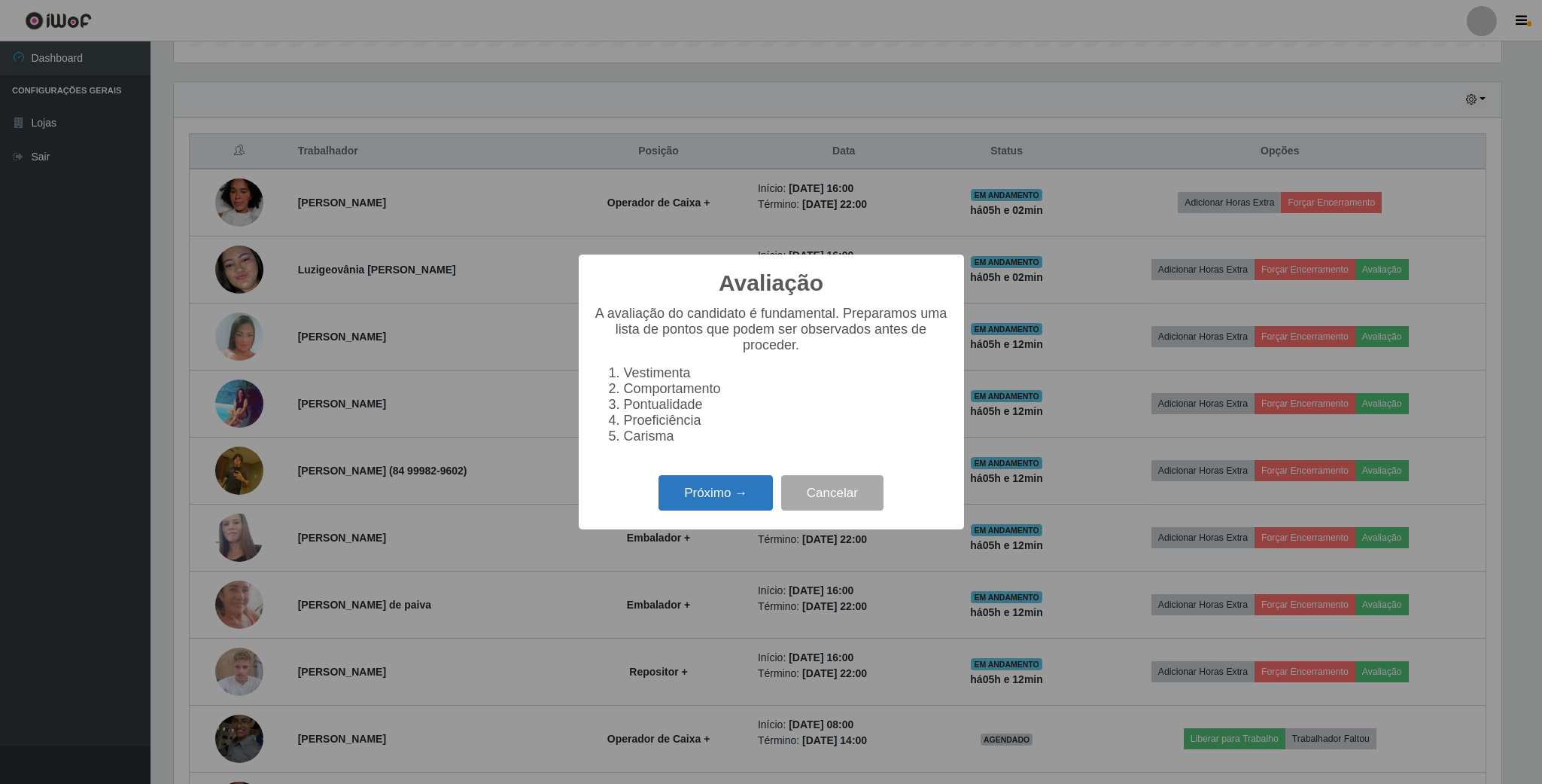
click at [694, 490] on button "Próximo →" at bounding box center [715, 492] width 114 height 35
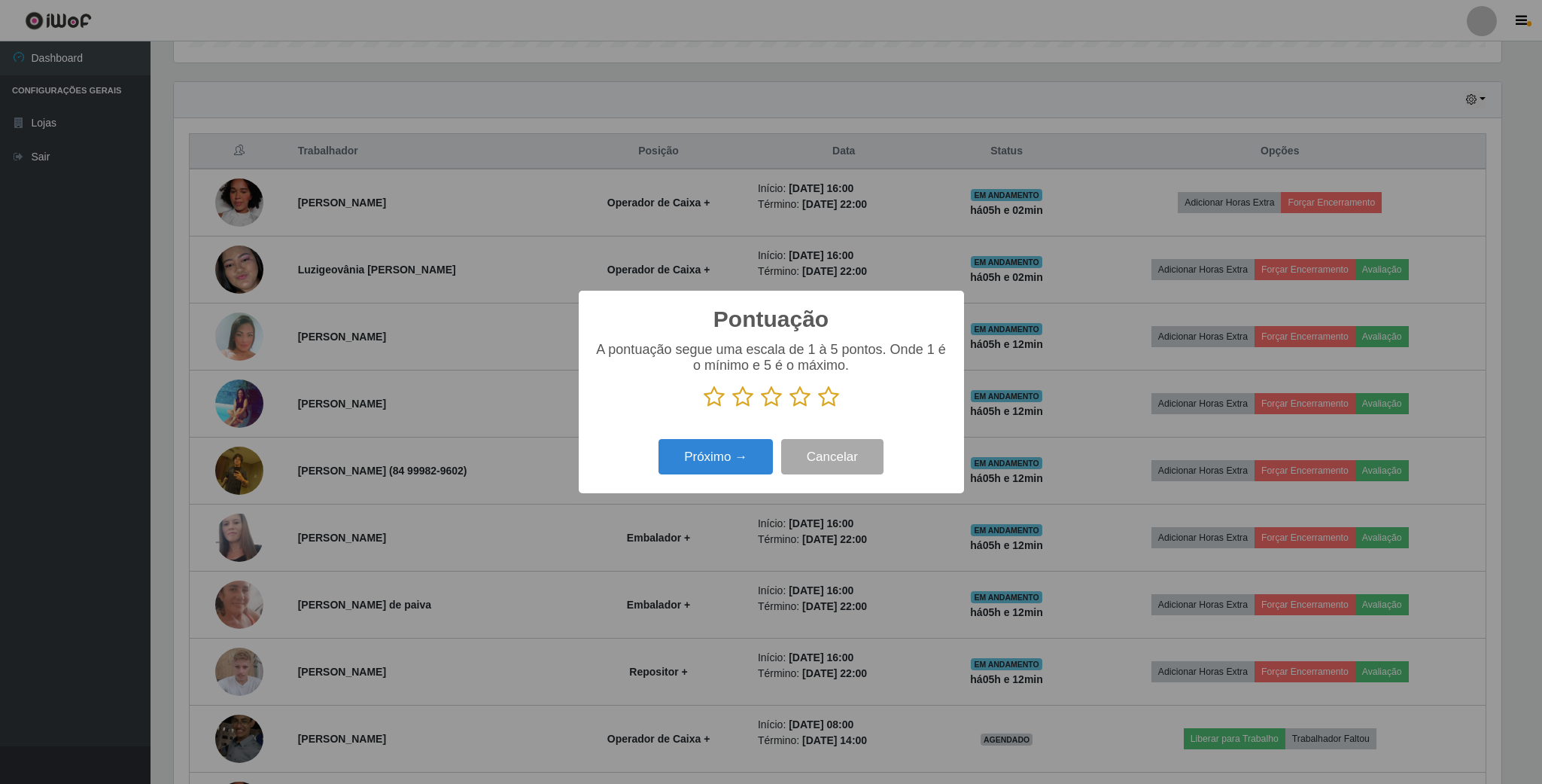
scroll to position [752393, 751400]
click at [793, 398] on icon at bounding box center [799, 396] width 21 height 22
click at [789, 408] on input "radio" at bounding box center [789, 408] width 0 height 0
click at [721, 449] on button "Próximo →" at bounding box center [715, 456] width 114 height 35
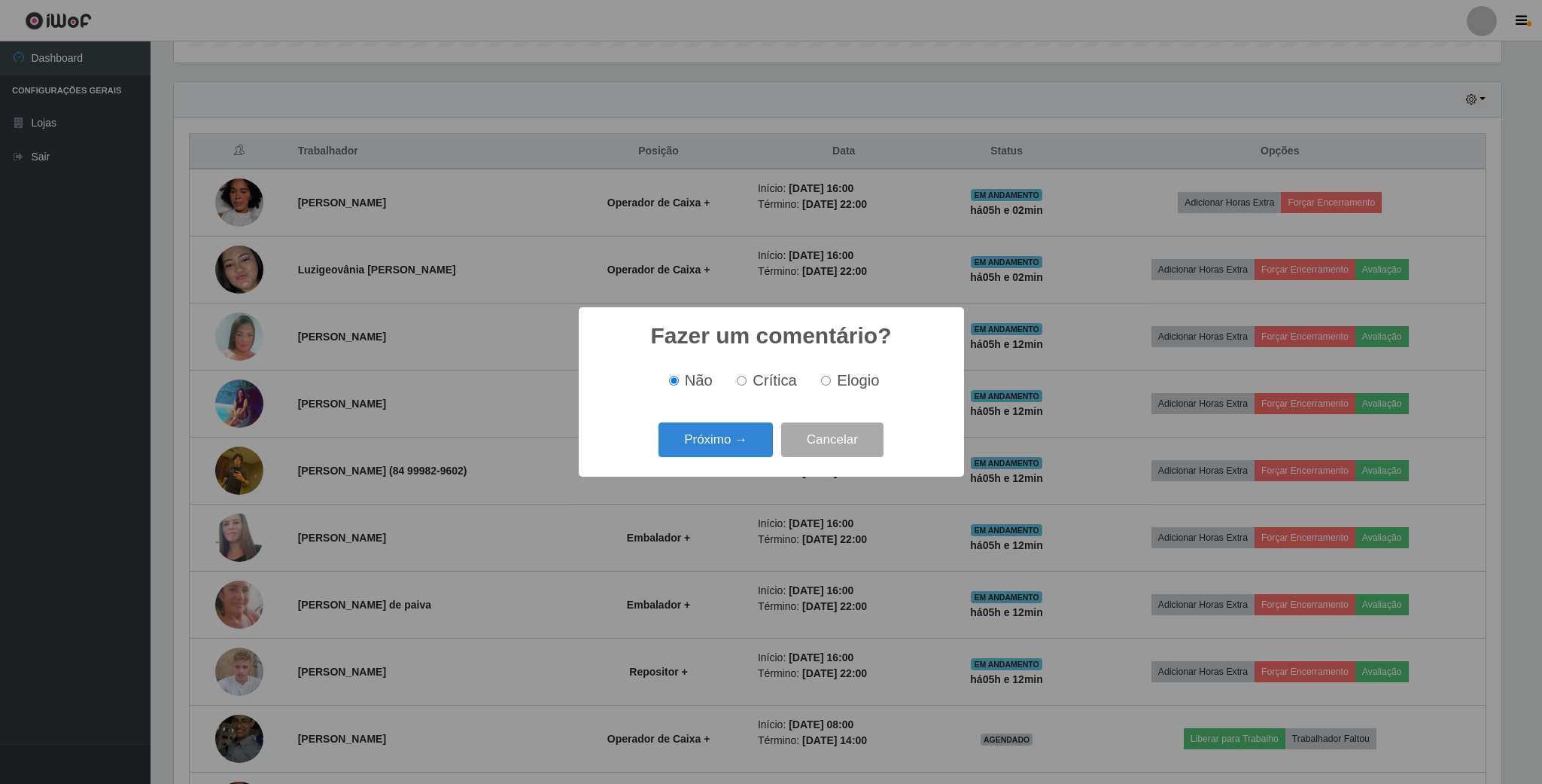
click at [821, 389] on label "Elogio" at bounding box center [847, 380] width 64 height 17
click at [821, 385] on input "Elogio" at bounding box center [825, 380] width 10 height 10
radio input "true"
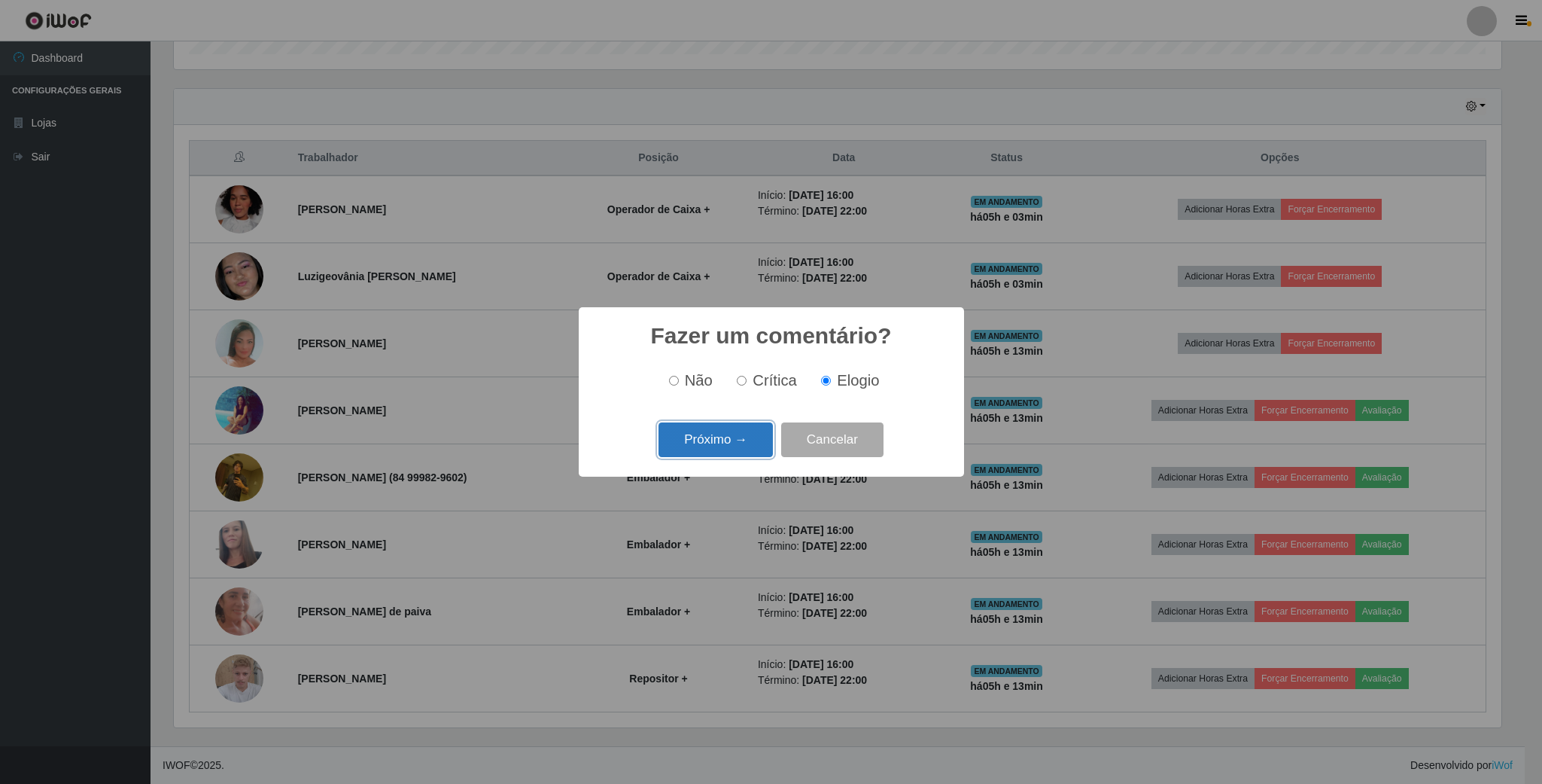
click at [723, 443] on button "Próximo →" at bounding box center [715, 439] width 114 height 35
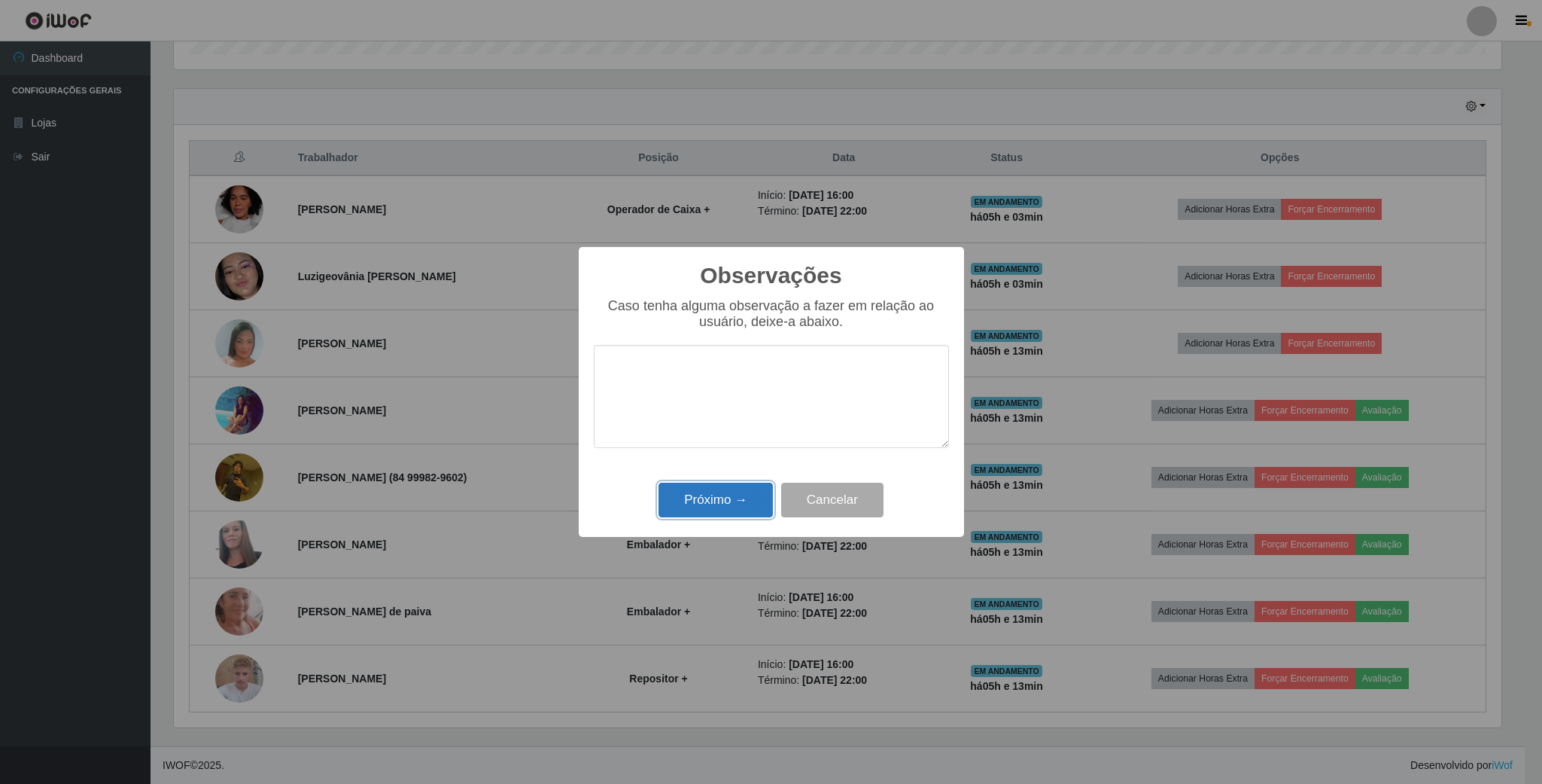
click at [709, 496] on button "Próximo →" at bounding box center [715, 499] width 114 height 35
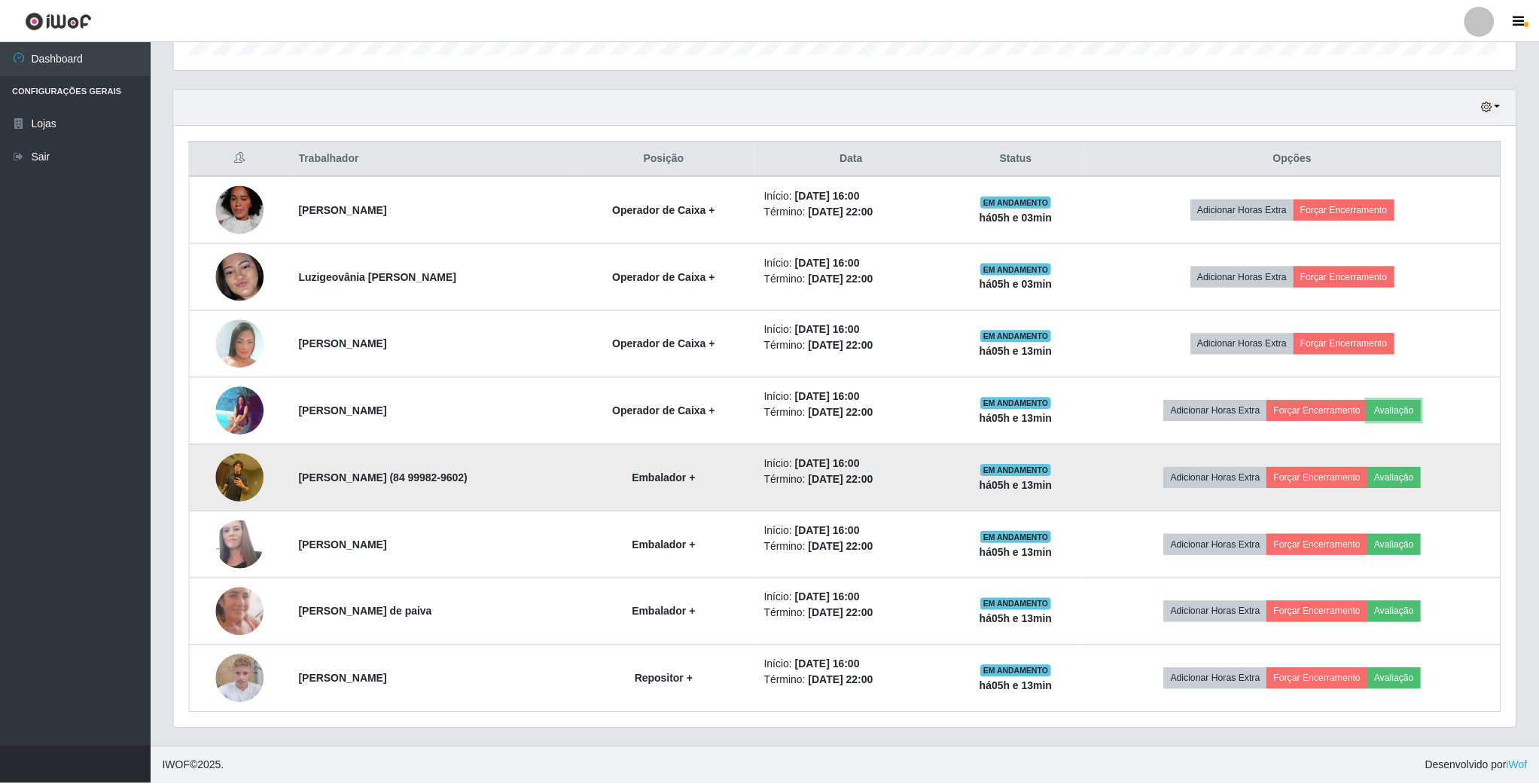
scroll to position [0, 0]
click at [1403, 472] on button "Avaliação" at bounding box center [1394, 477] width 54 height 21
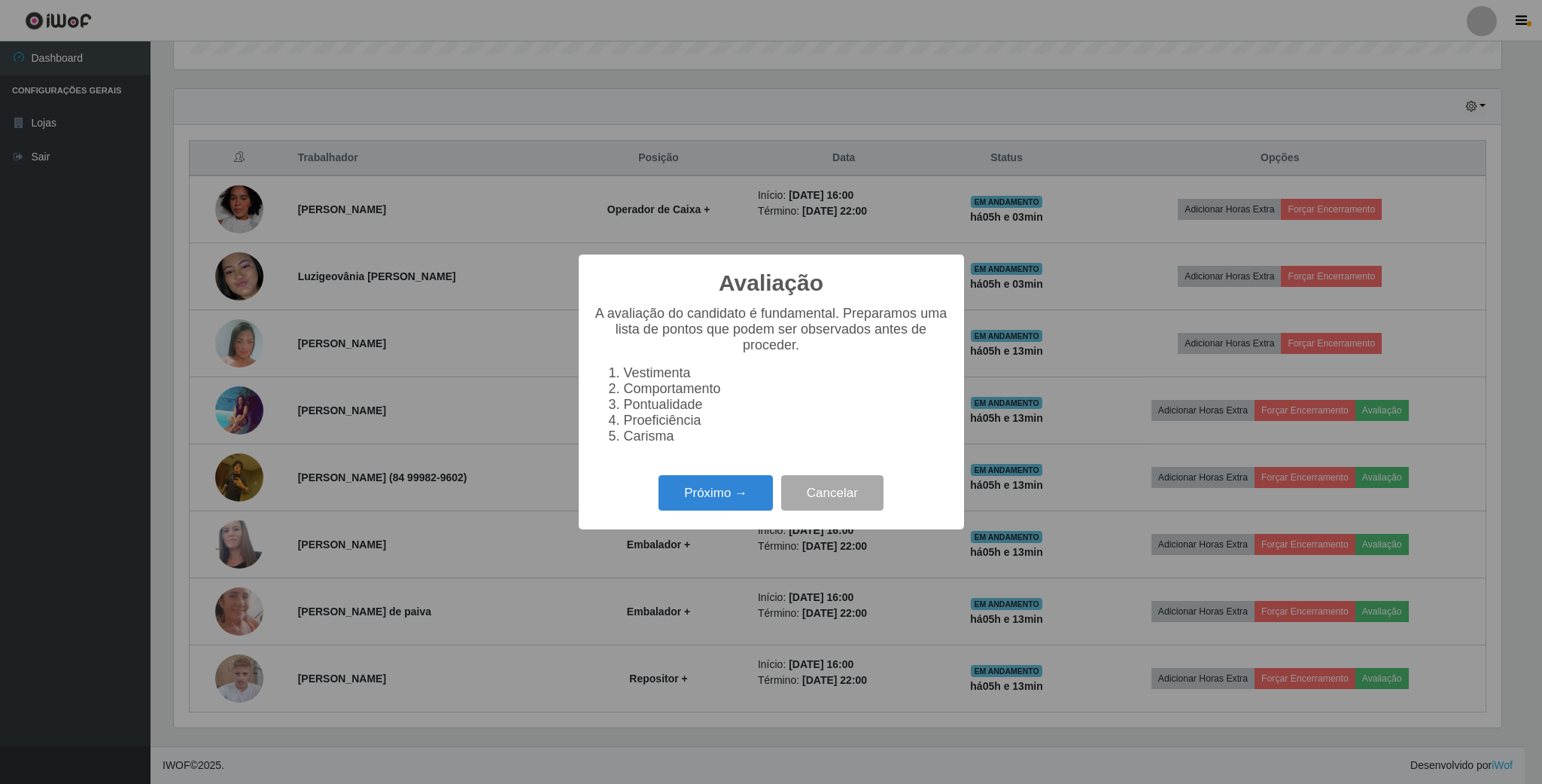
scroll to position [752393, 751400]
click at [705, 501] on button "Próximo →" at bounding box center [715, 492] width 114 height 35
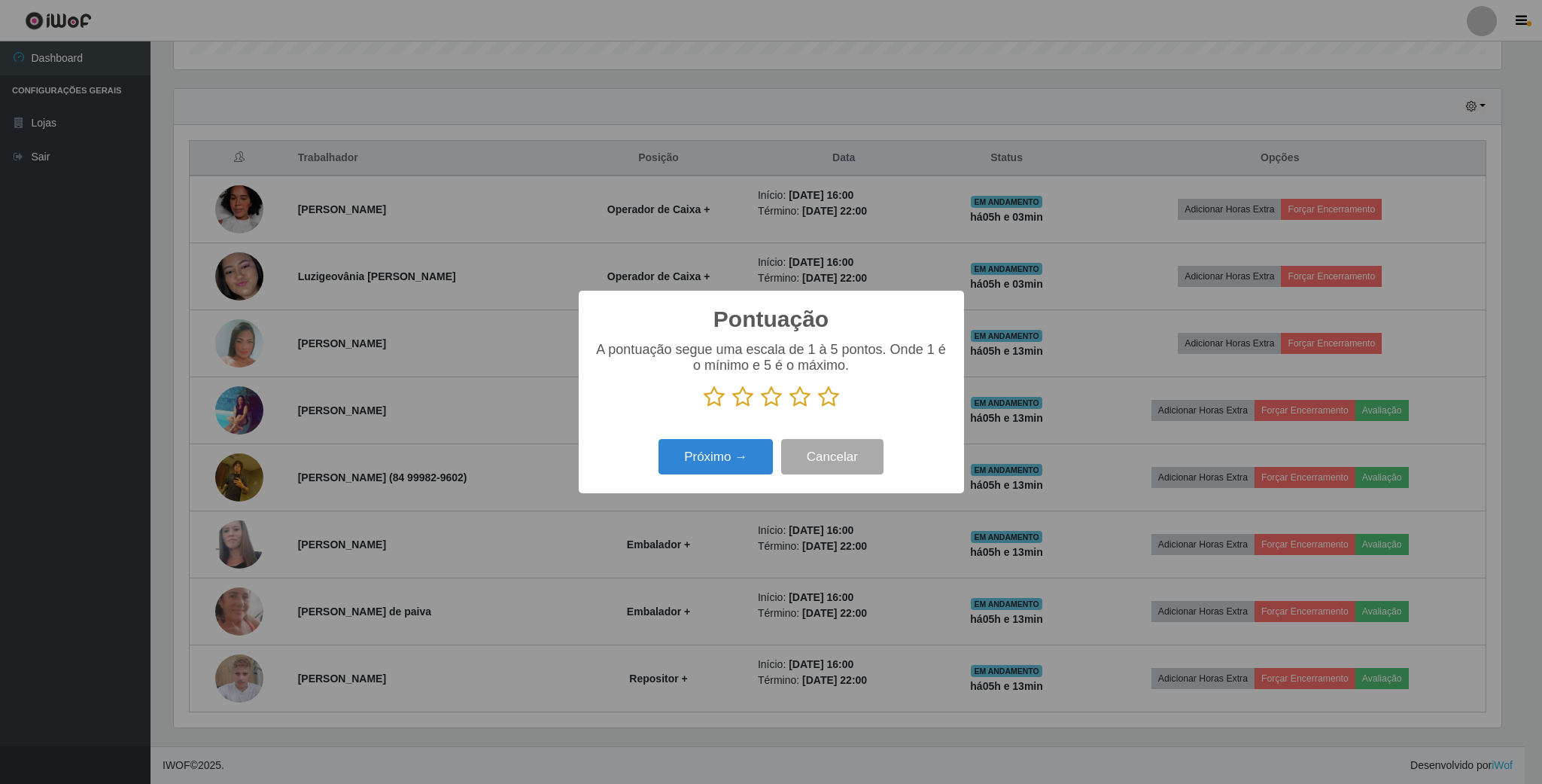
click at [804, 400] on icon at bounding box center [799, 396] width 21 height 22
click at [789, 408] on input "radio" at bounding box center [789, 408] width 0 height 0
click at [753, 445] on button "Próximo →" at bounding box center [715, 456] width 114 height 35
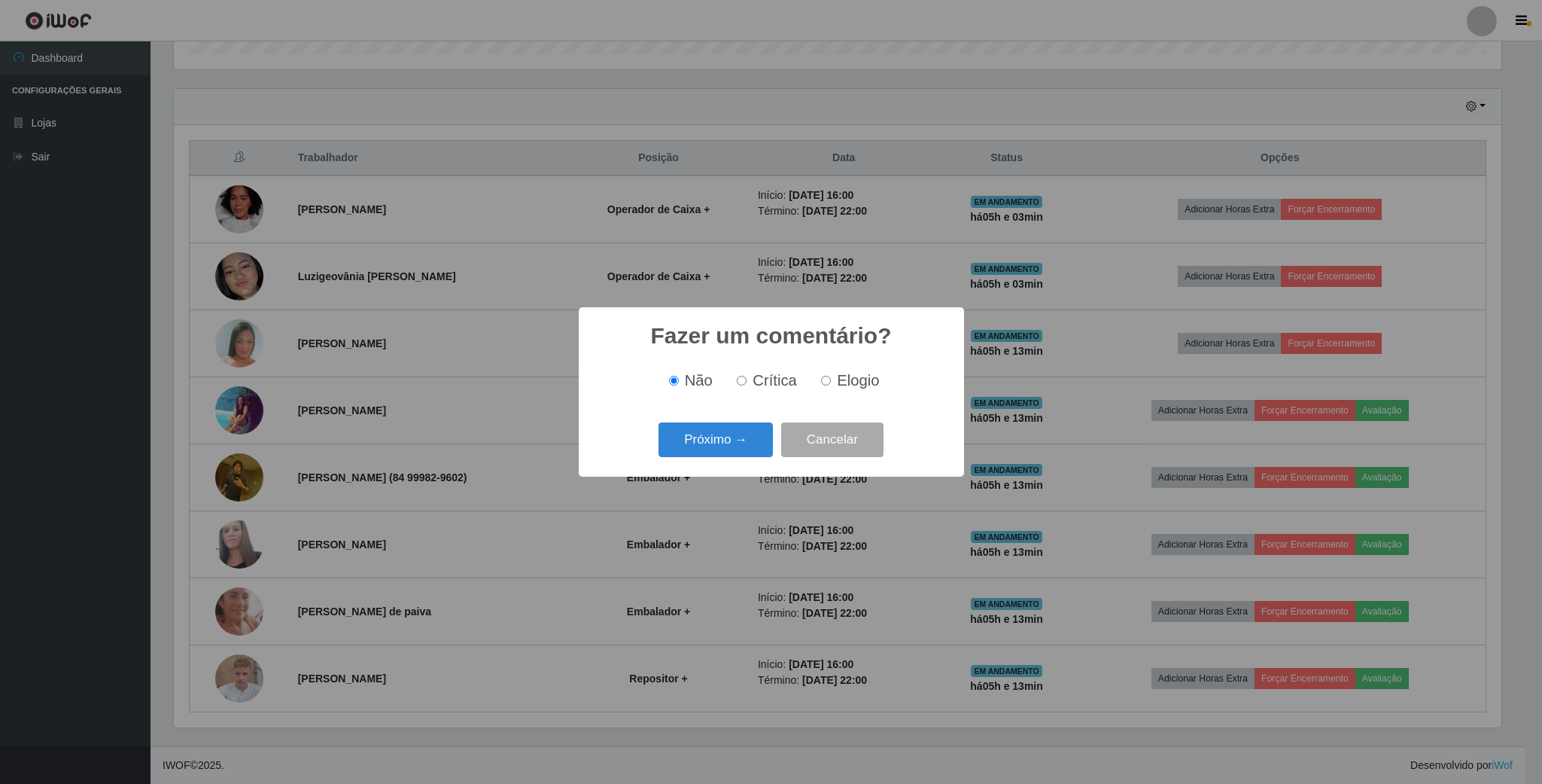
click at [815, 382] on label "Elogio" at bounding box center [847, 380] width 64 height 17
click at [821, 382] on input "Elogio" at bounding box center [825, 380] width 10 height 10
radio input "true"
click at [726, 430] on button "Próximo →" at bounding box center [715, 439] width 114 height 35
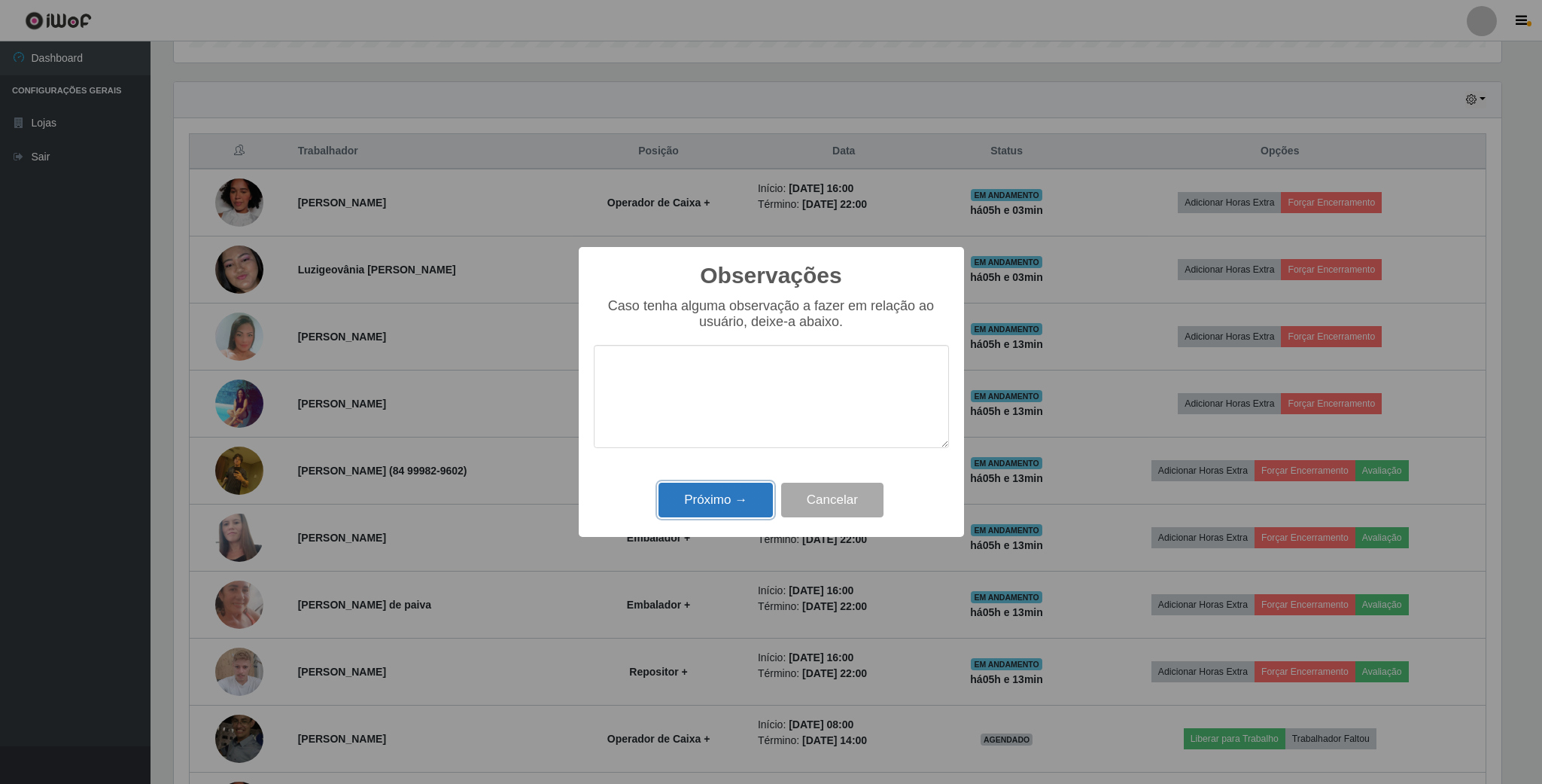
click at [711, 493] on button "Próximo →" at bounding box center [715, 499] width 114 height 35
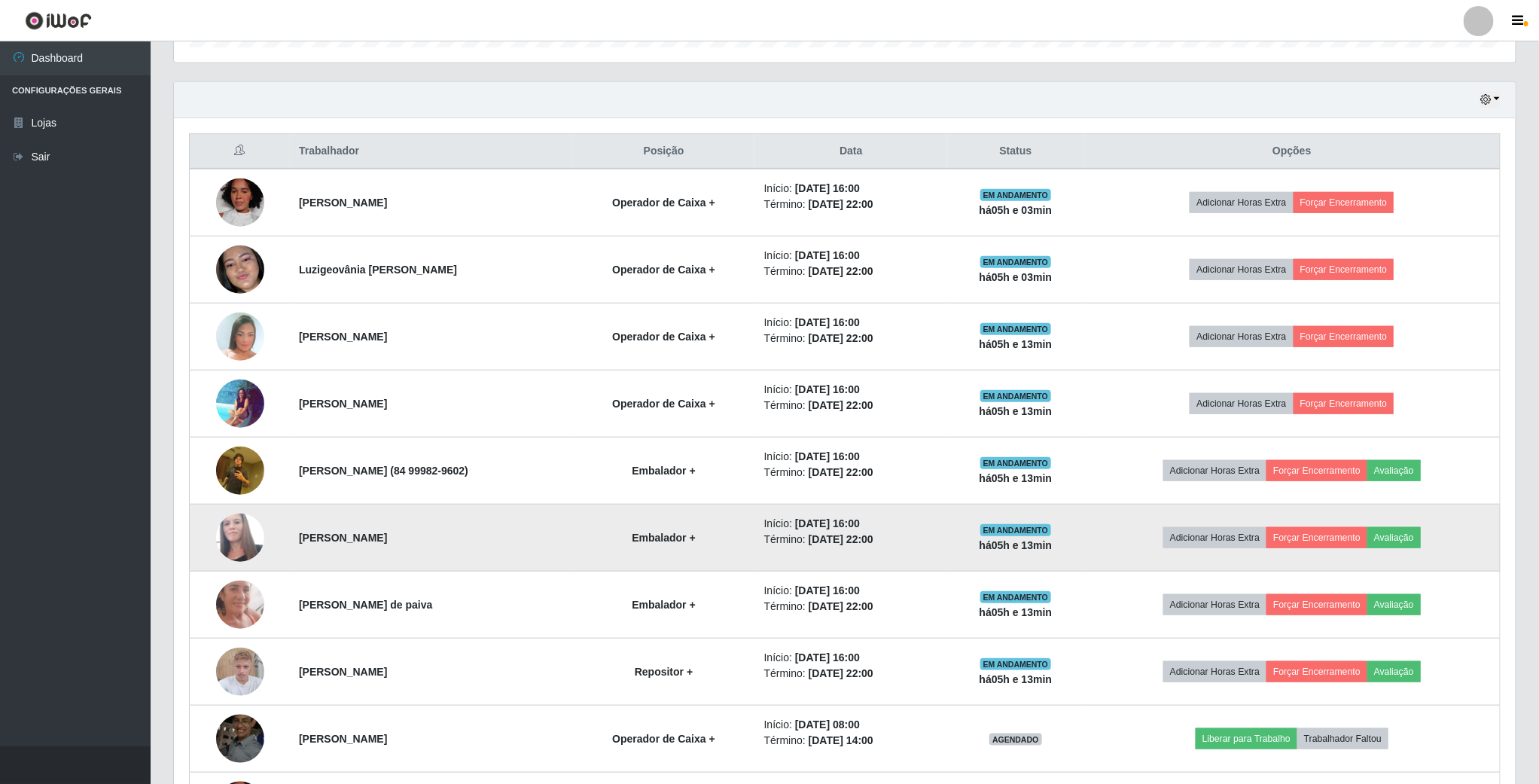
click at [249, 546] on img at bounding box center [241, 537] width 49 height 82
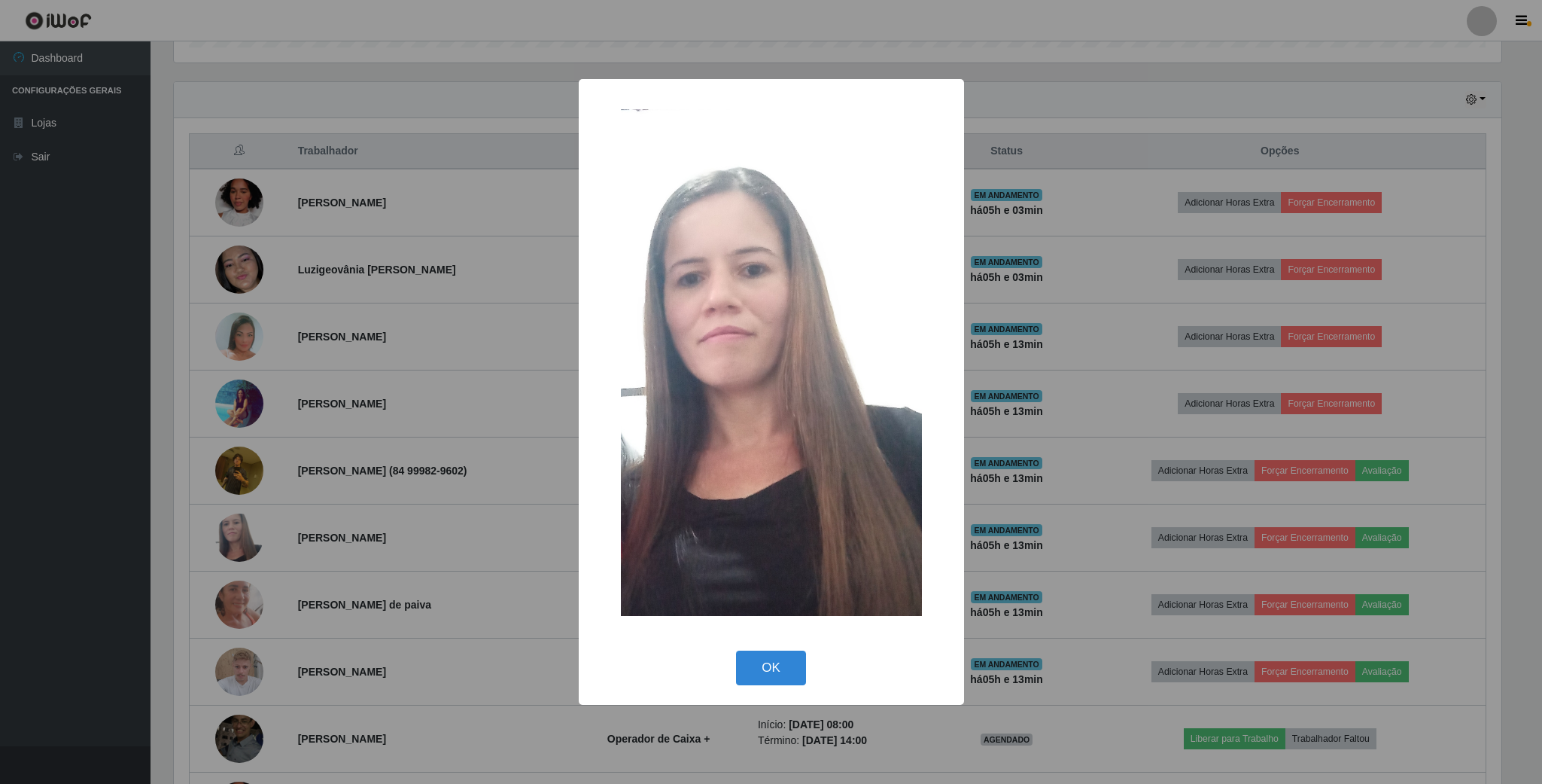
click at [777, 644] on div "× OK Cancel" at bounding box center [771, 392] width 385 height 626
click at [770, 673] on button "OK" at bounding box center [771, 667] width 70 height 35
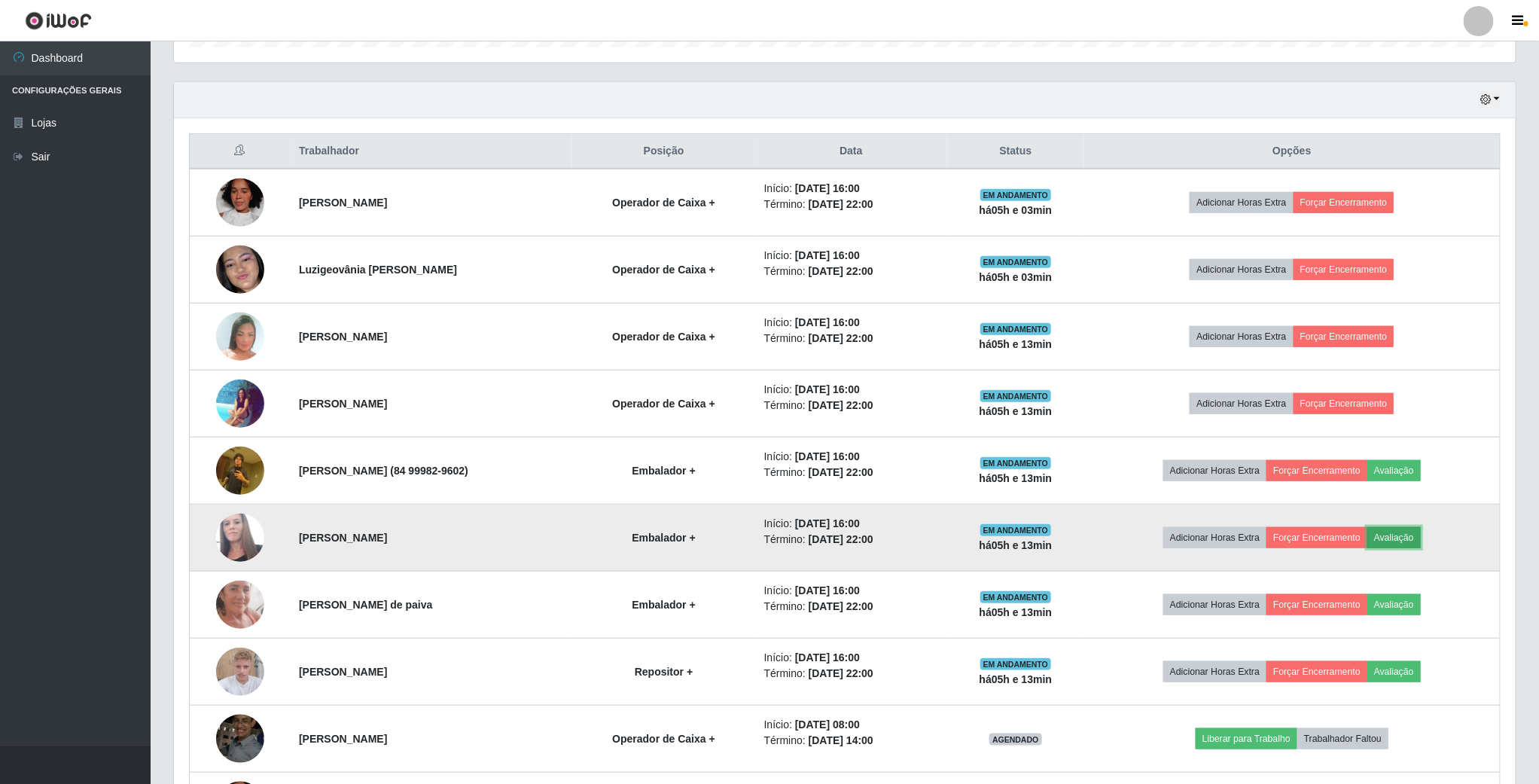
click at [1414, 541] on button "Avaliação" at bounding box center [1394, 537] width 54 height 21
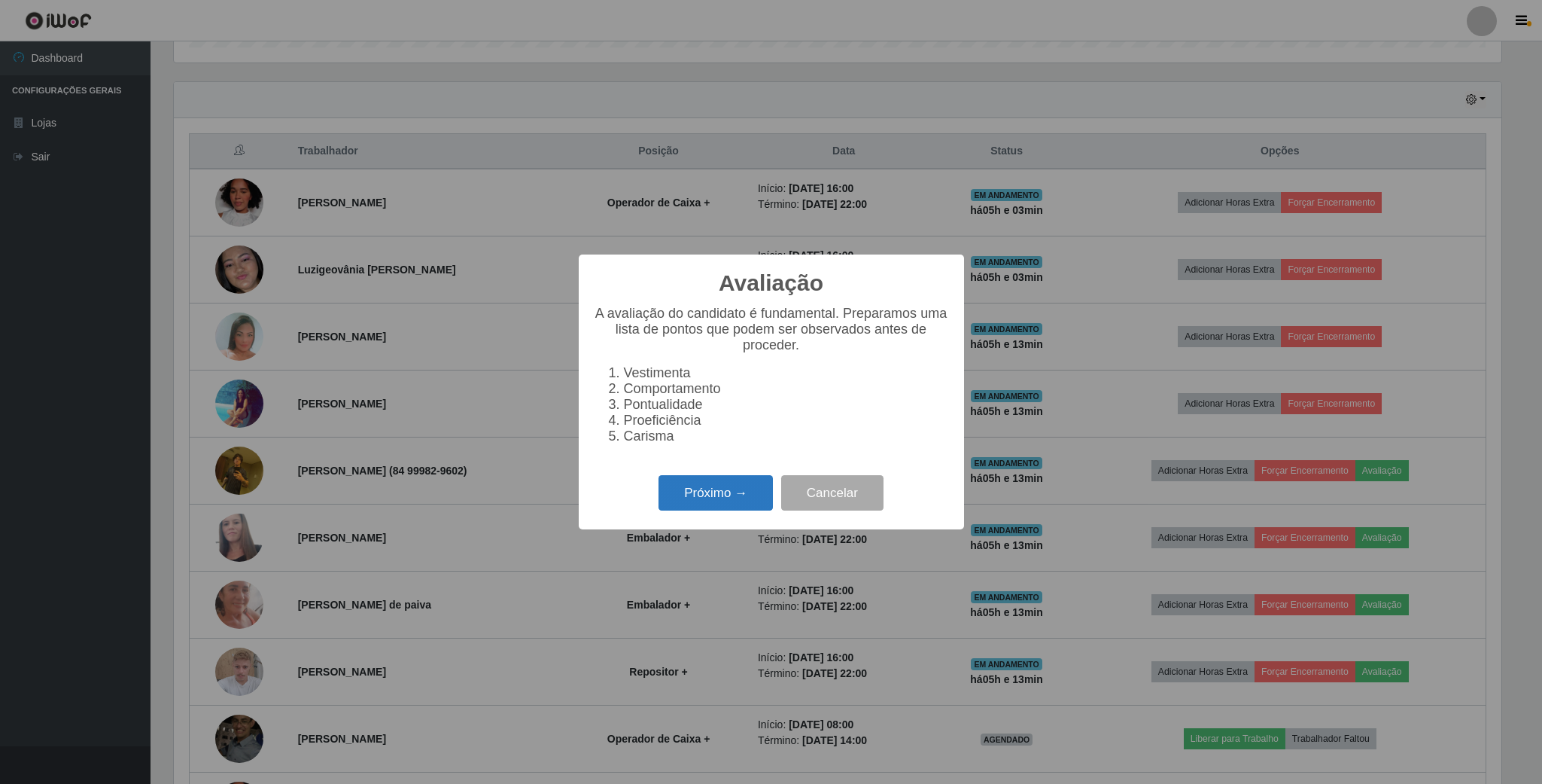
click at [703, 510] on button "Próximo →" at bounding box center [715, 492] width 114 height 35
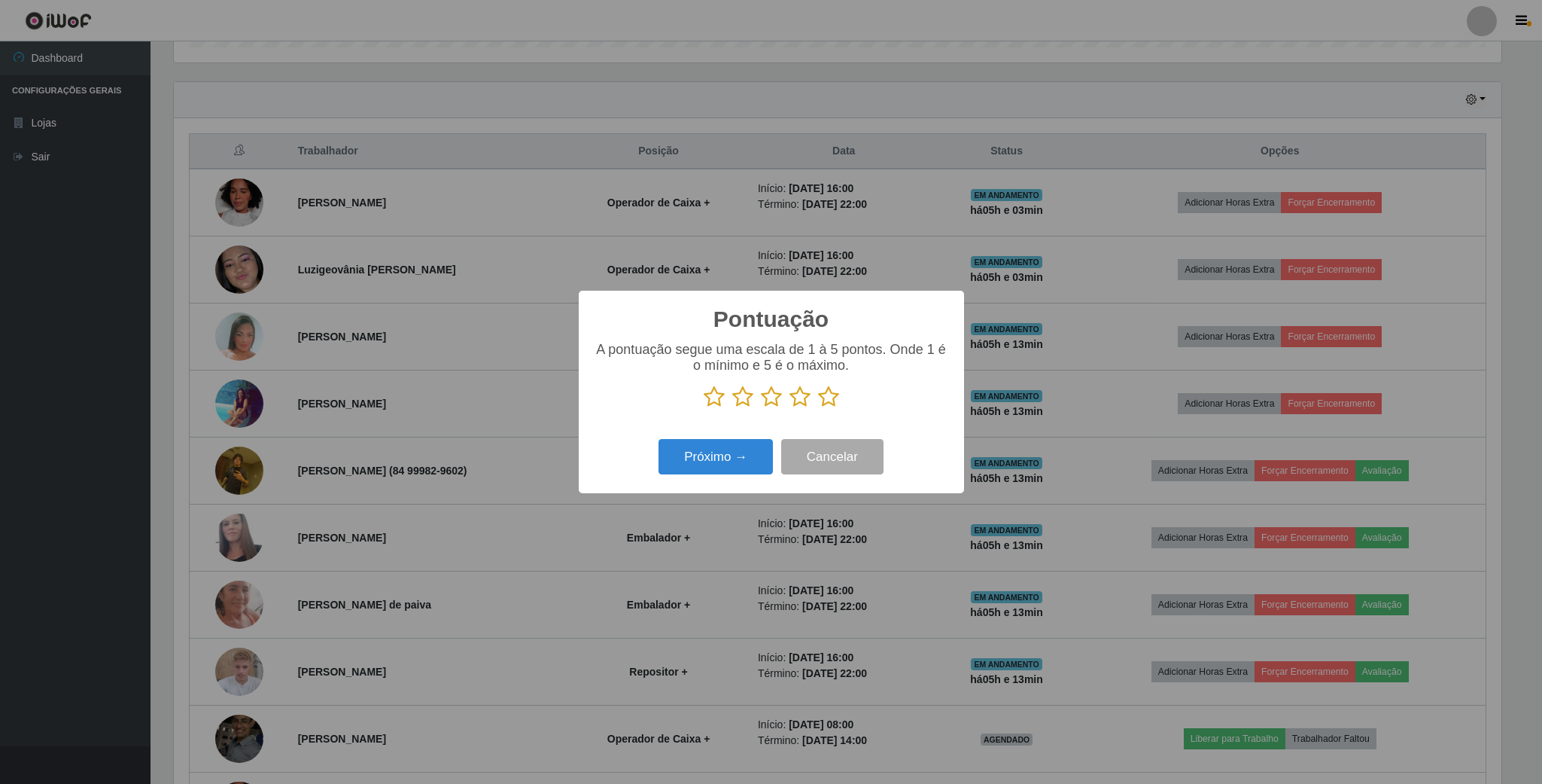
click at [800, 398] on icon at bounding box center [799, 396] width 21 height 22
click at [789, 408] on input "radio" at bounding box center [789, 408] width 0 height 0
click at [752, 439] on div "Próximo → Cancelar" at bounding box center [771, 456] width 356 height 43
click at [752, 461] on button "Próximo →" at bounding box center [715, 456] width 114 height 35
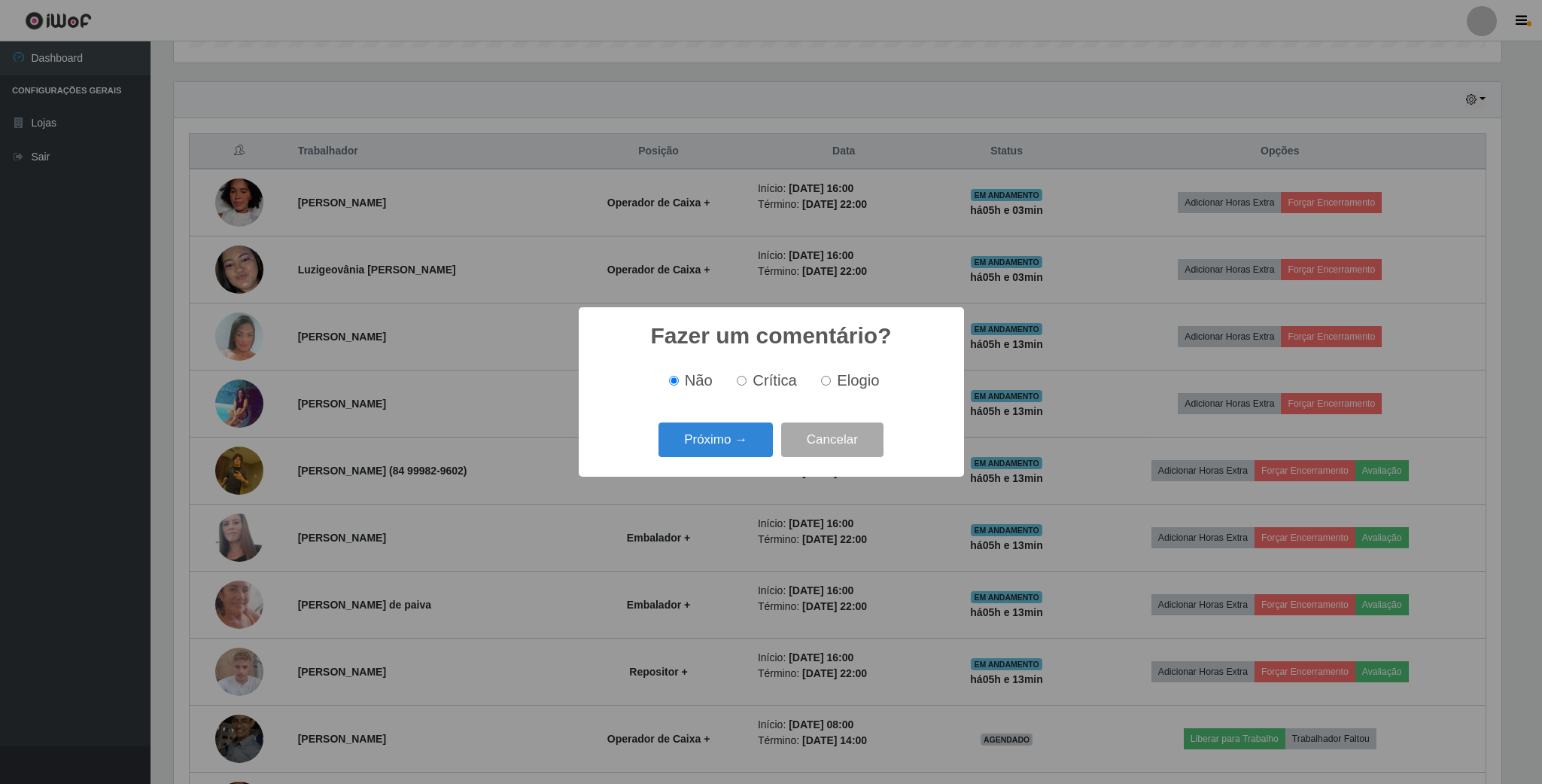
click at [826, 388] on label "Elogio" at bounding box center [847, 380] width 64 height 17
click at [826, 385] on input "Elogio" at bounding box center [825, 380] width 10 height 10
radio input "true"
click at [752, 445] on button "Próximo →" at bounding box center [715, 439] width 114 height 35
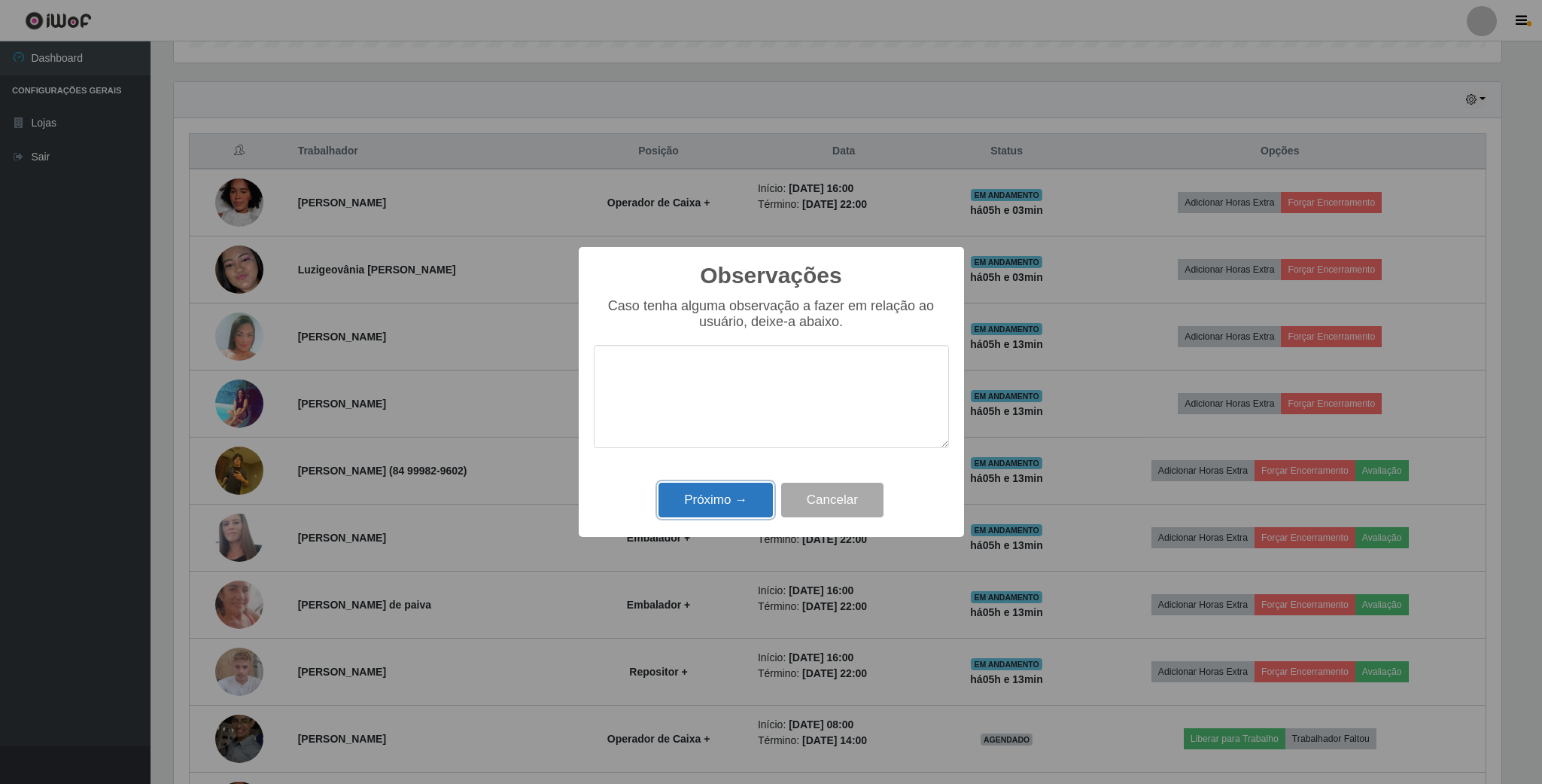
click at [725, 499] on button "Próximo →" at bounding box center [715, 499] width 114 height 35
